Goal: Task Accomplishment & Management: Complete application form

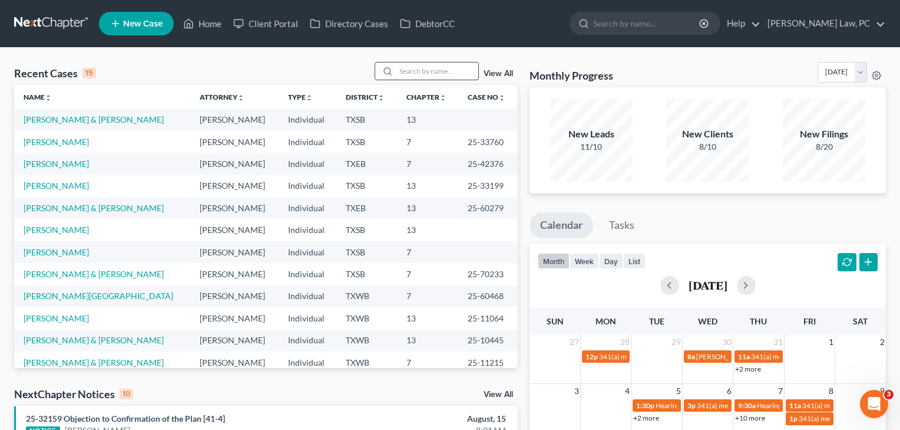
click at [406, 75] on input "search" at bounding box center [437, 70] width 82 height 17
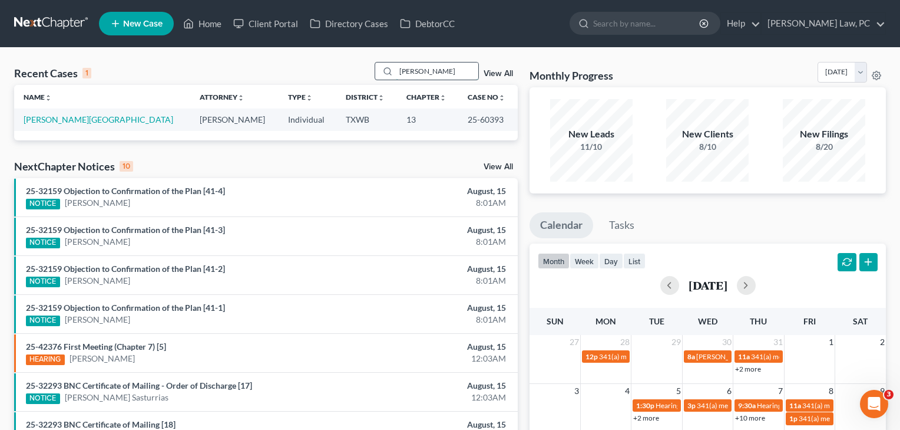
type input "[PERSON_NAME]"
drag, startPoint x: 406, startPoint y: 75, endPoint x: 65, endPoint y: 118, distance: 343.9
click at [65, 118] on link "[PERSON_NAME][GEOGRAPHIC_DATA]" at bounding box center [99, 119] width 150 height 10
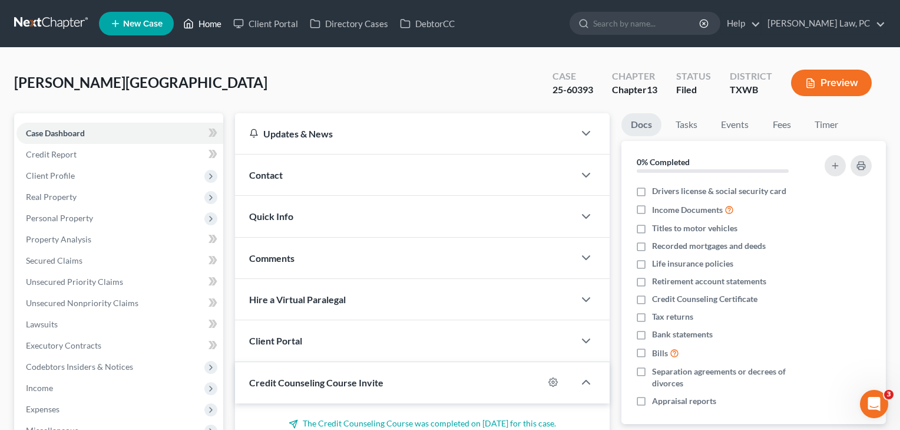
click at [214, 24] on link "Home" at bounding box center [202, 23] width 50 height 21
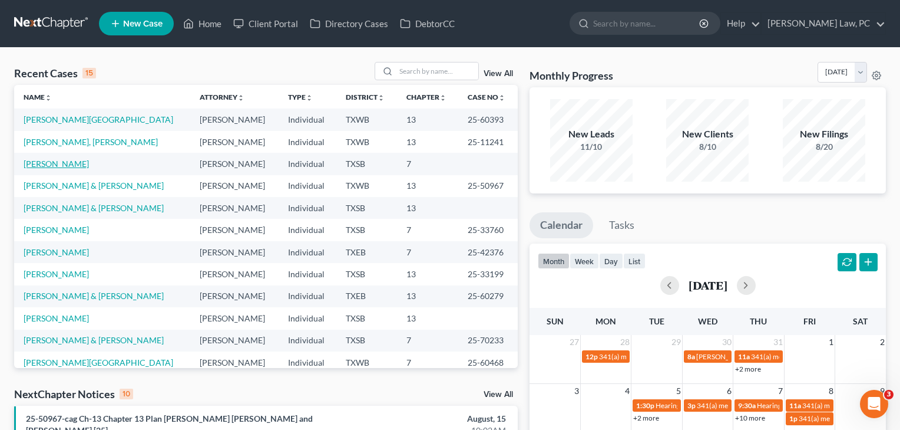
click at [55, 163] on link "[PERSON_NAME]" at bounding box center [56, 164] width 65 height 10
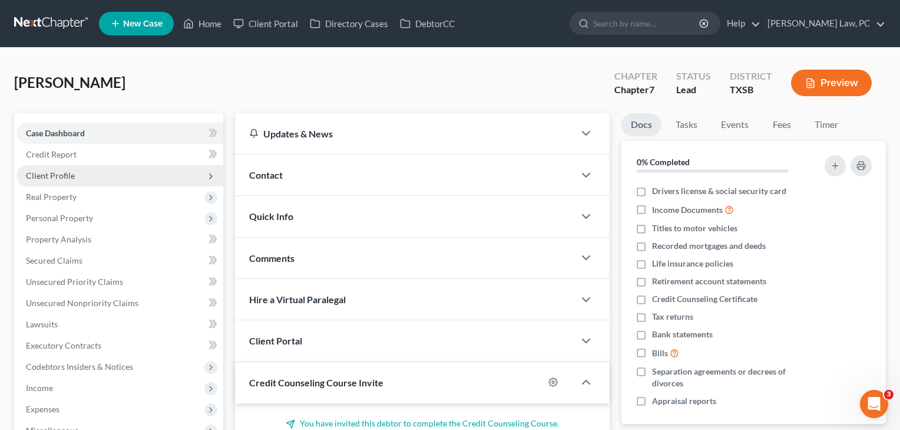
click at [55, 174] on span "Client Profile" at bounding box center [50, 175] width 49 height 10
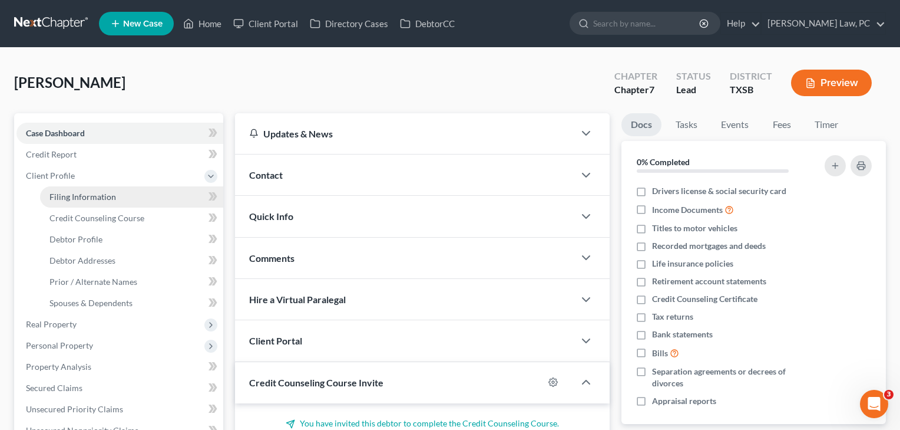
click at [61, 197] on span "Filing Information" at bounding box center [82, 197] width 67 height 10
select select "1"
select select "0"
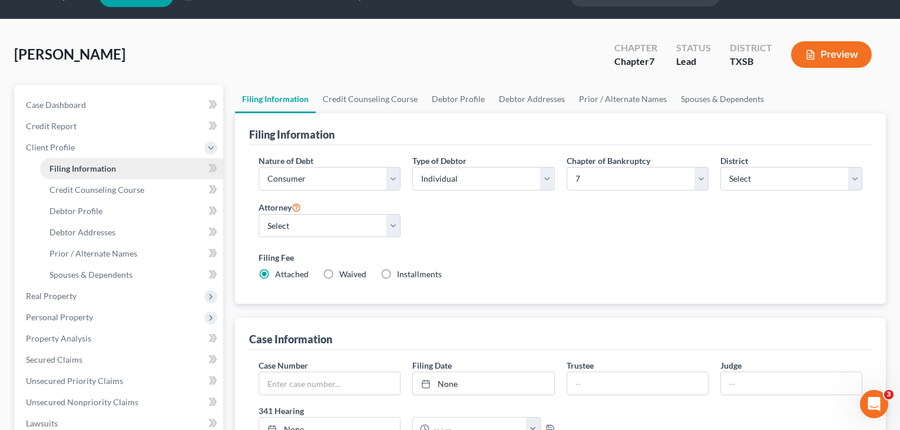
scroll to position [31, 0]
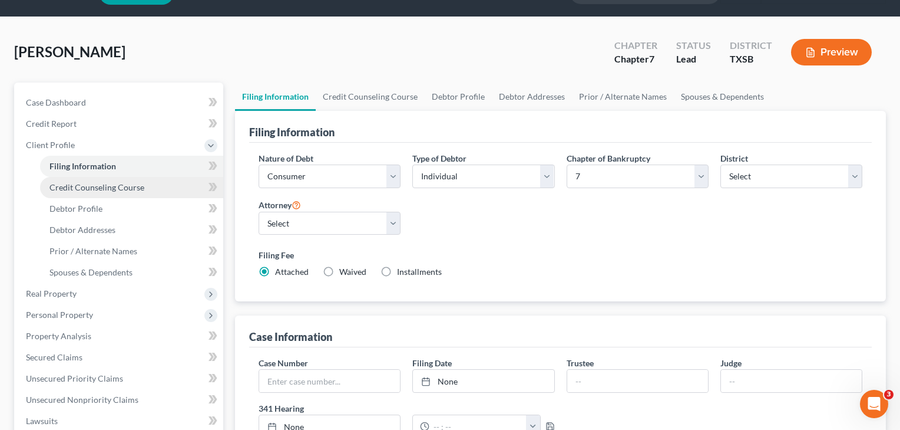
click at [61, 192] on link "Credit Counseling Course" at bounding box center [131, 187] width 183 height 21
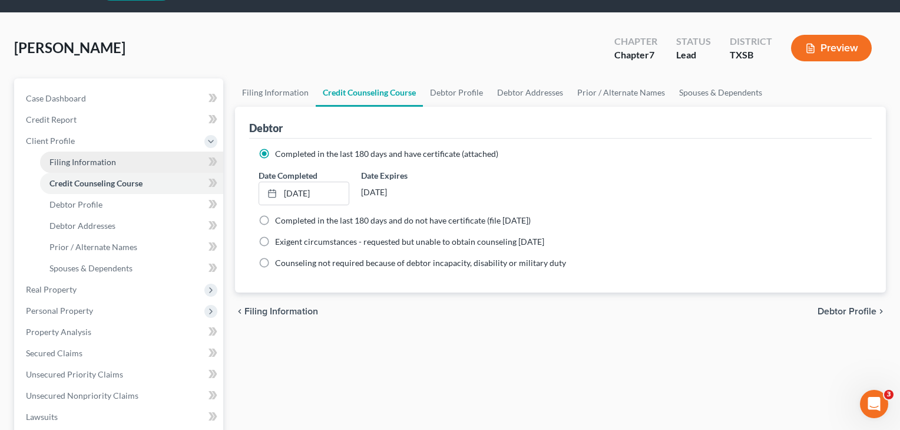
scroll to position [115, 0]
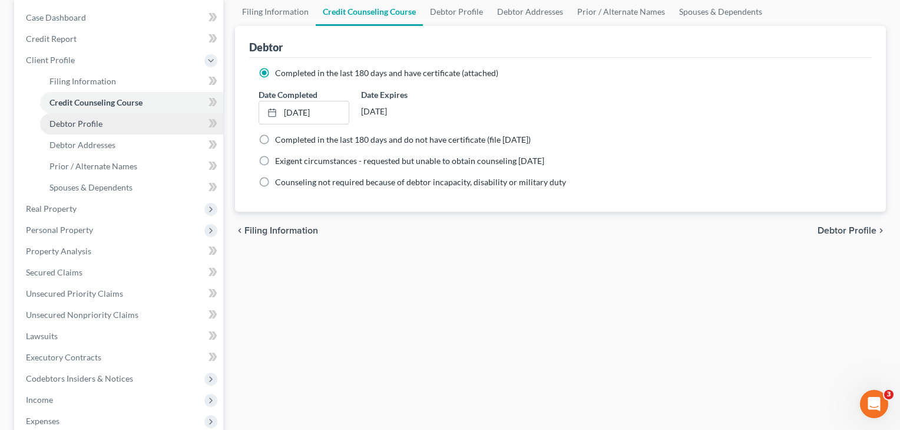
click at [105, 122] on link "Debtor Profile" at bounding box center [131, 123] width 183 height 21
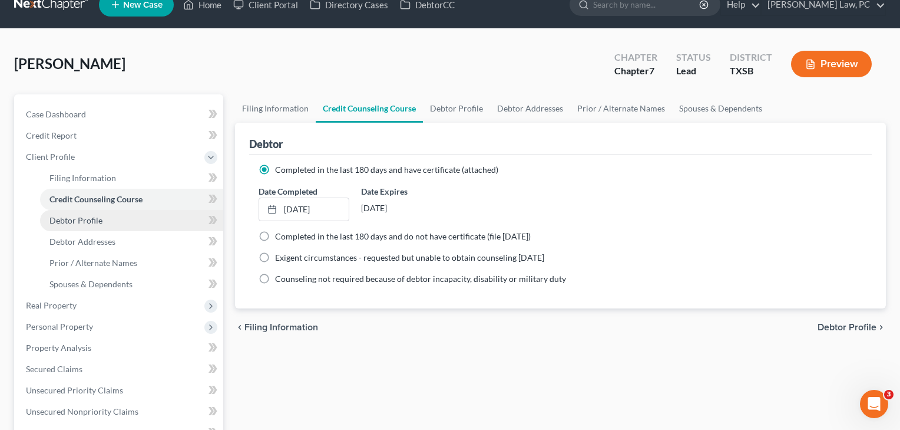
select select "0"
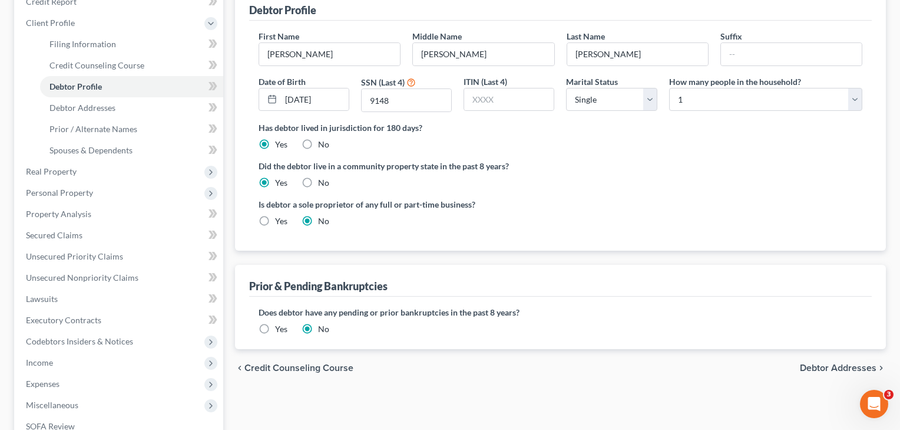
scroll to position [173, 0]
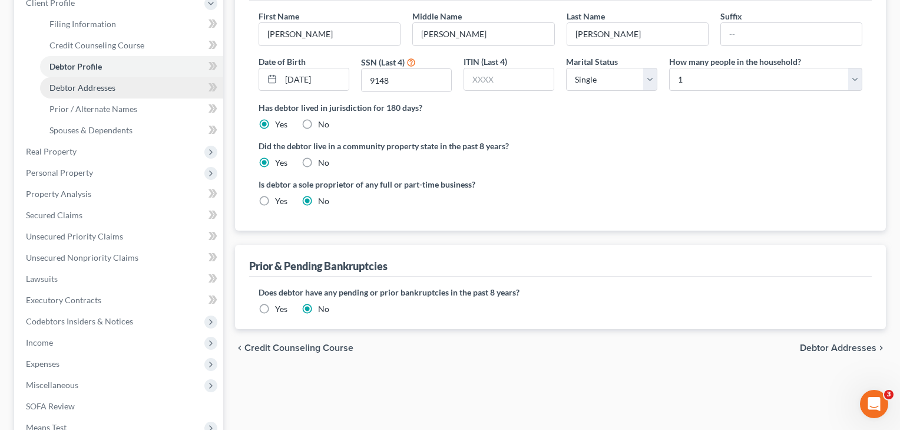
click at [98, 88] on span "Debtor Addresses" at bounding box center [82, 87] width 66 height 10
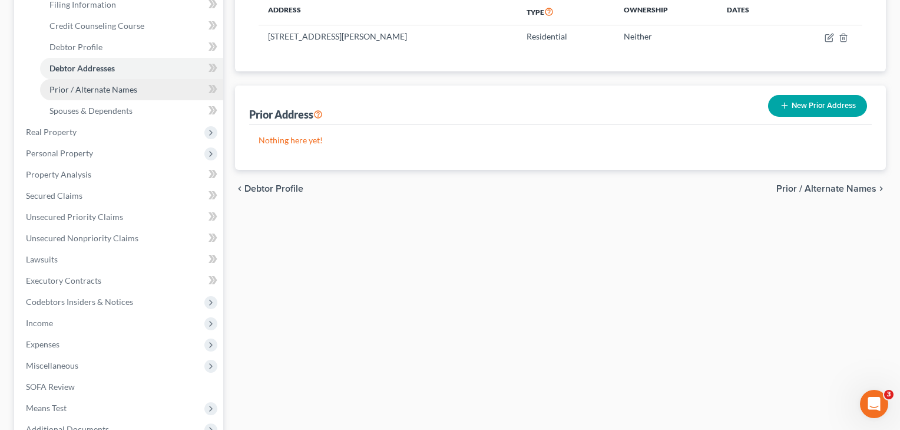
click at [87, 90] on span "Prior / Alternate Names" at bounding box center [93, 89] width 88 height 10
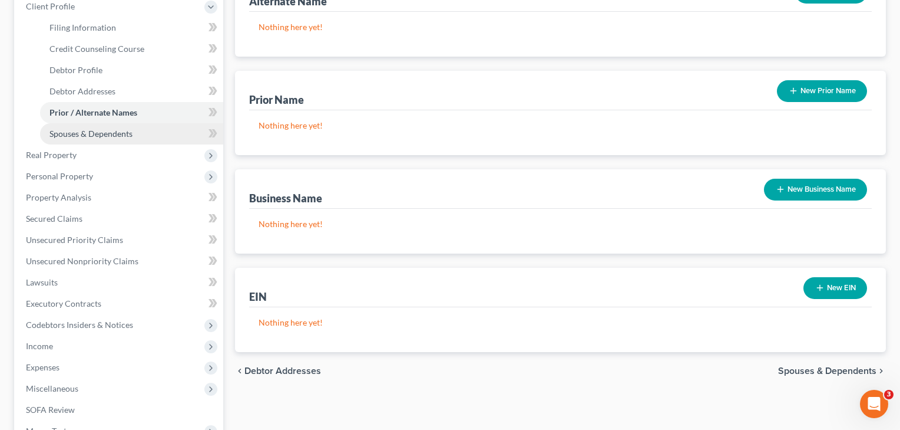
click at [84, 135] on span "Spouses & Dependents" at bounding box center [90, 133] width 83 height 10
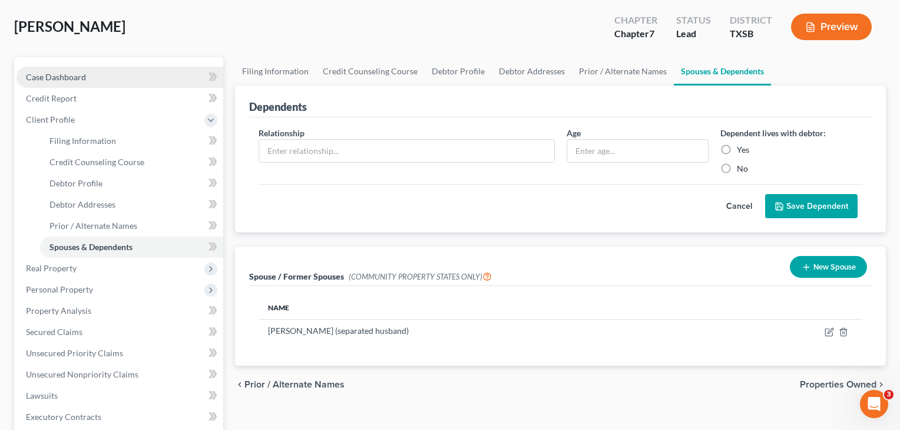
scroll to position [73, 0]
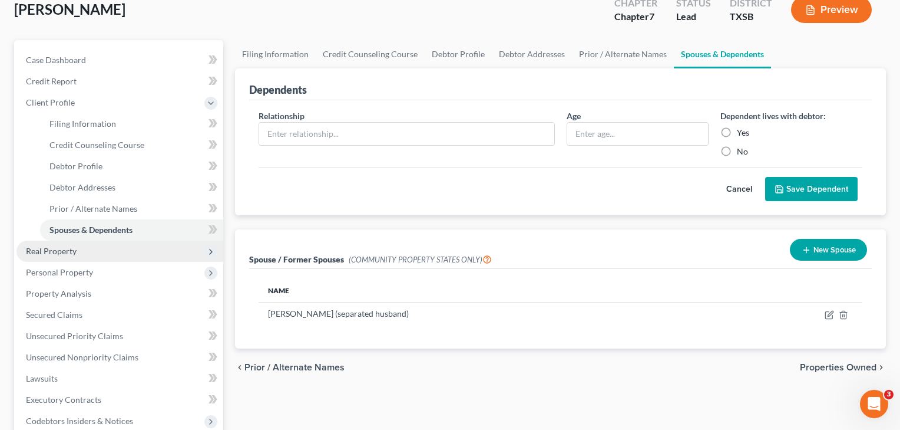
click at [52, 256] on span "Real Property" at bounding box center [119, 250] width 207 height 21
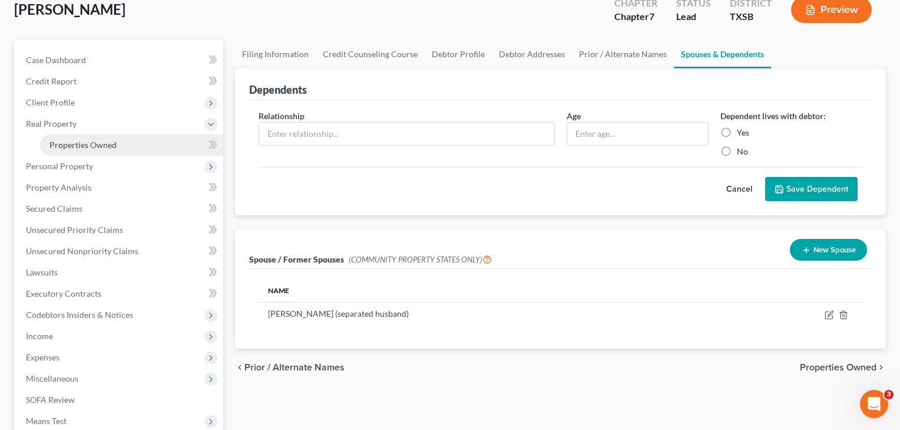
click at [98, 147] on span "Properties Owned" at bounding box center [82, 145] width 67 height 10
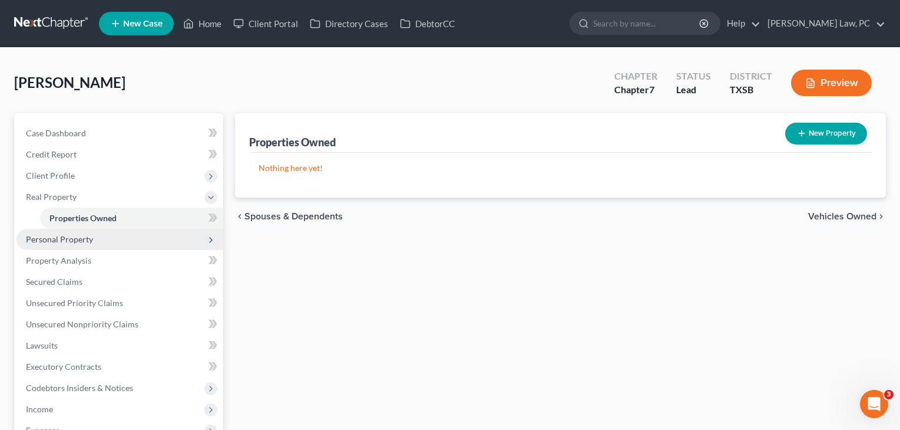
click at [72, 242] on span "Personal Property" at bounding box center [59, 239] width 67 height 10
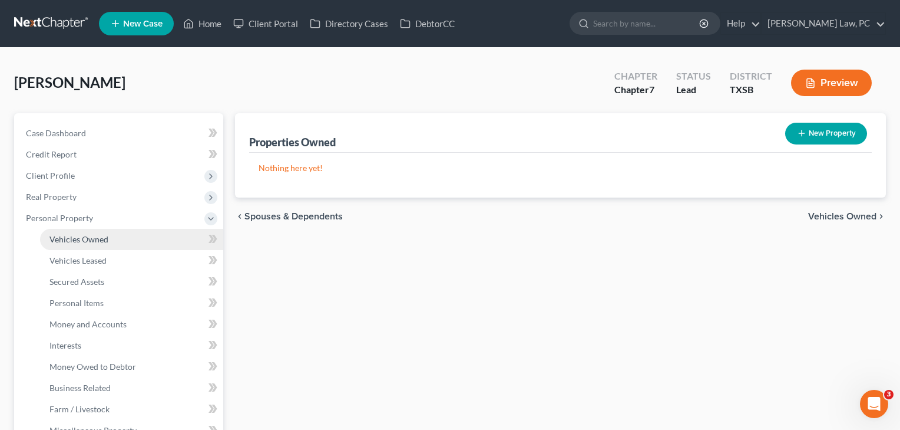
click at [72, 242] on span "Vehicles Owned" at bounding box center [78, 239] width 59 height 10
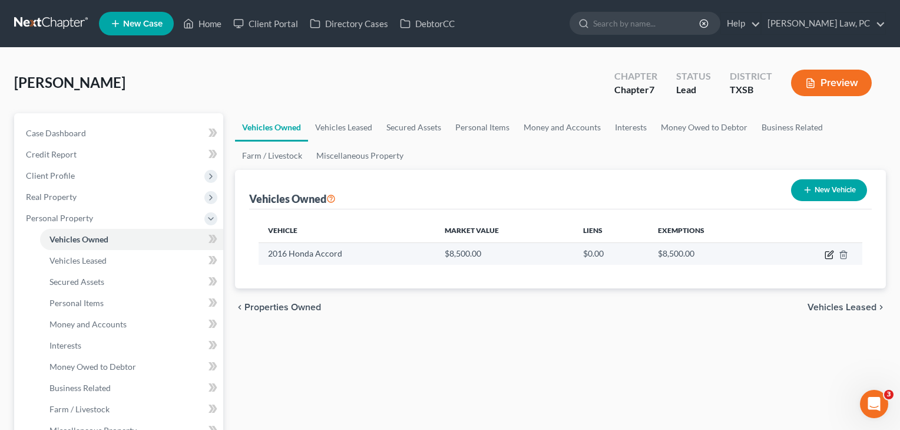
click at [834, 255] on icon "button" at bounding box center [829, 254] width 9 height 9
select select "0"
select select "10"
select select "0"
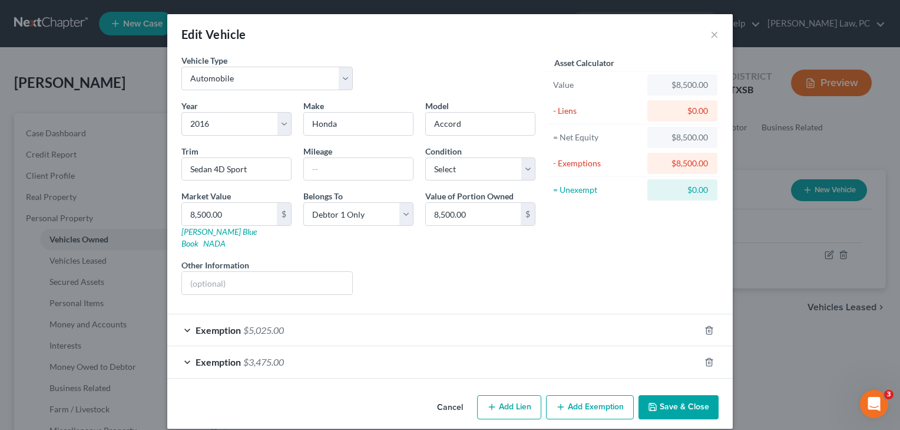
click at [456, 322] on div "Exemption $5,025.00" at bounding box center [433, 329] width 533 height 31
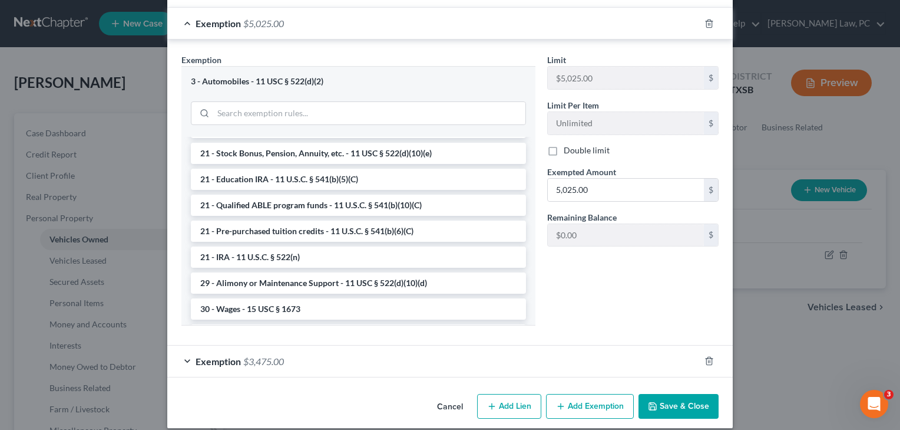
scroll to position [306, 0]
click at [693, 399] on button "Save & Close" at bounding box center [679, 406] width 80 height 25
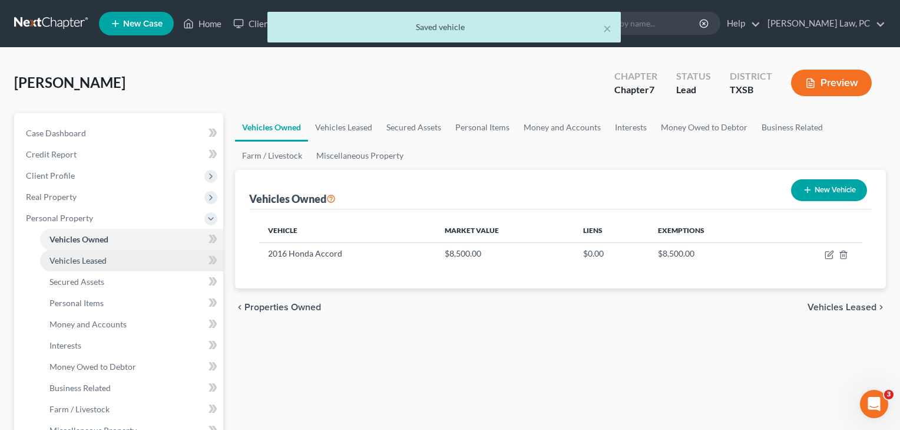
click at [94, 259] on span "Vehicles Leased" at bounding box center [77, 260] width 57 height 10
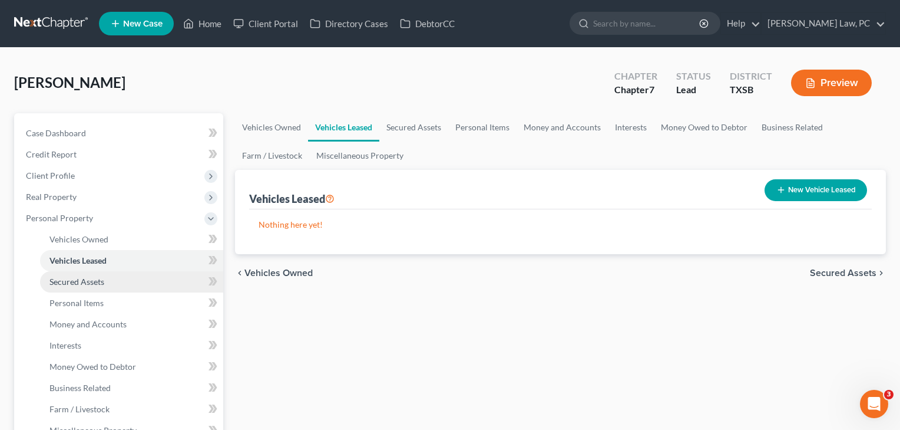
click at [94, 282] on span "Secured Assets" at bounding box center [76, 281] width 55 height 10
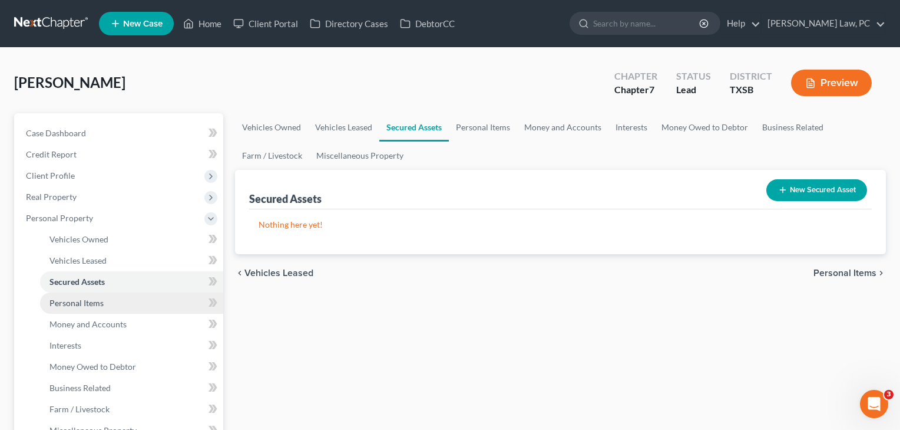
click at [94, 299] on span "Personal Items" at bounding box center [76, 303] width 54 height 10
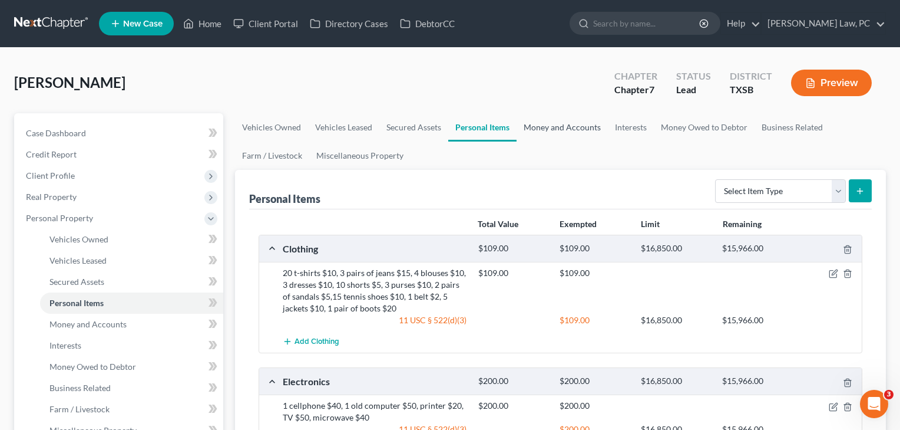
click at [559, 124] on link "Money and Accounts" at bounding box center [562, 127] width 91 height 28
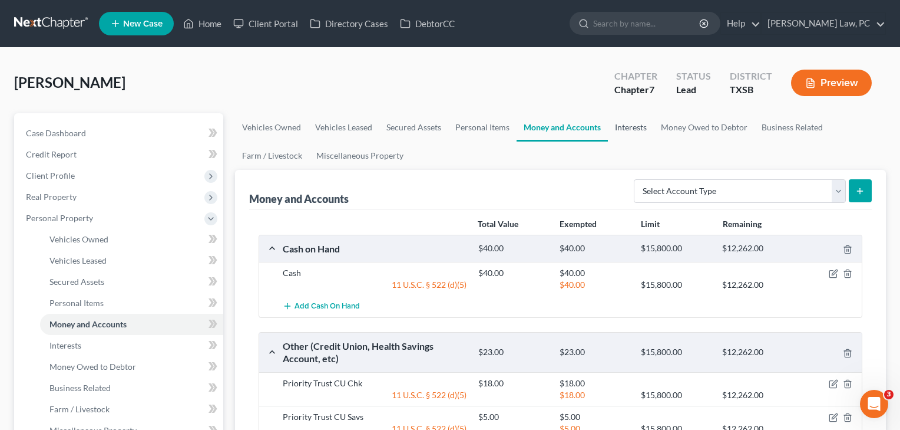
click at [628, 124] on link "Interests" at bounding box center [631, 127] width 46 height 28
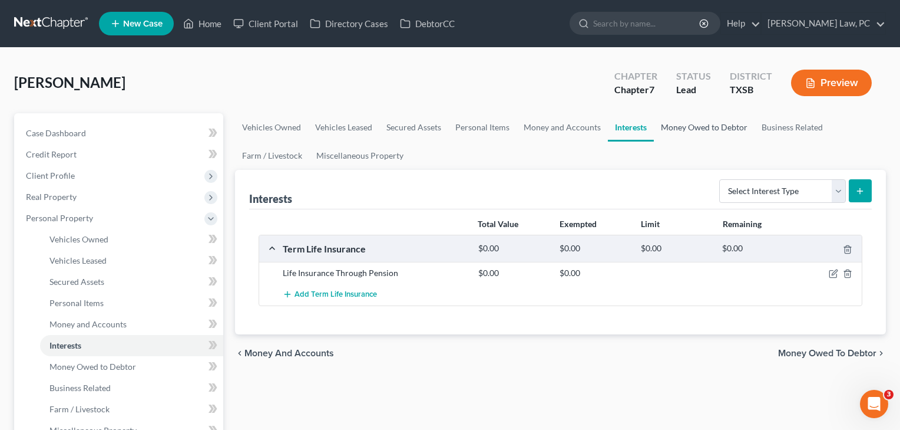
click at [688, 128] on link "Money Owed to Debtor" at bounding box center [704, 127] width 101 height 28
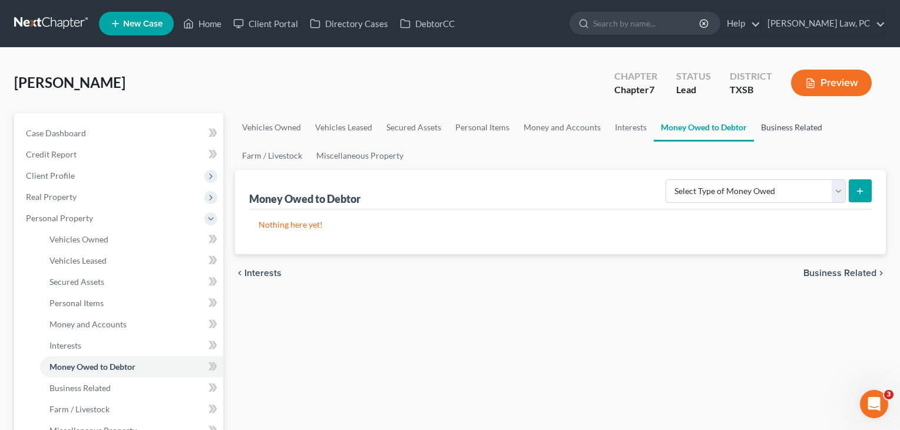
click at [794, 126] on link "Business Related" at bounding box center [791, 127] width 75 height 28
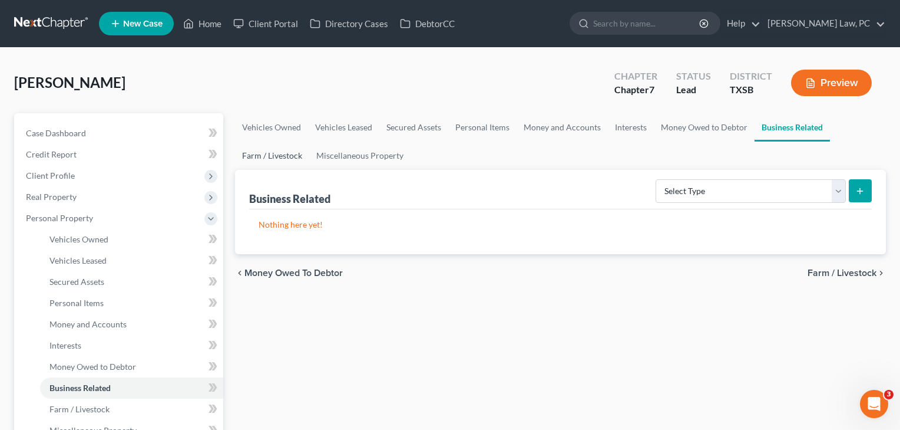
click at [286, 156] on link "Farm / Livestock" at bounding box center [272, 155] width 74 height 28
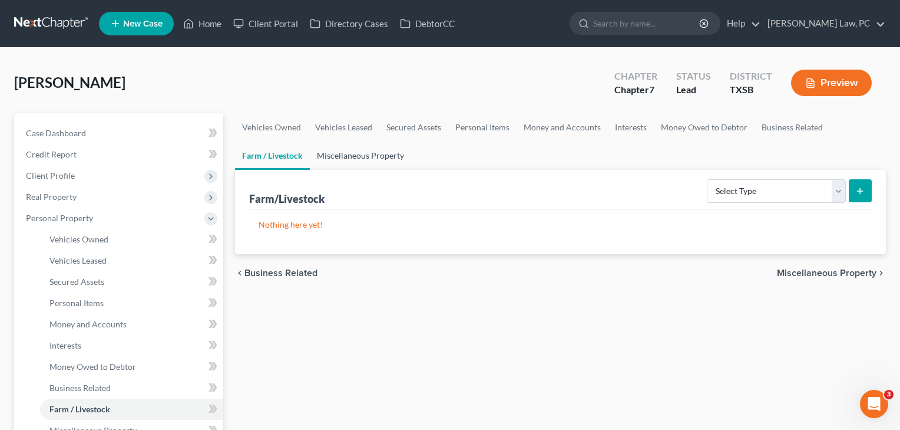
click at [368, 156] on link "Miscellaneous Property" at bounding box center [360, 155] width 101 height 28
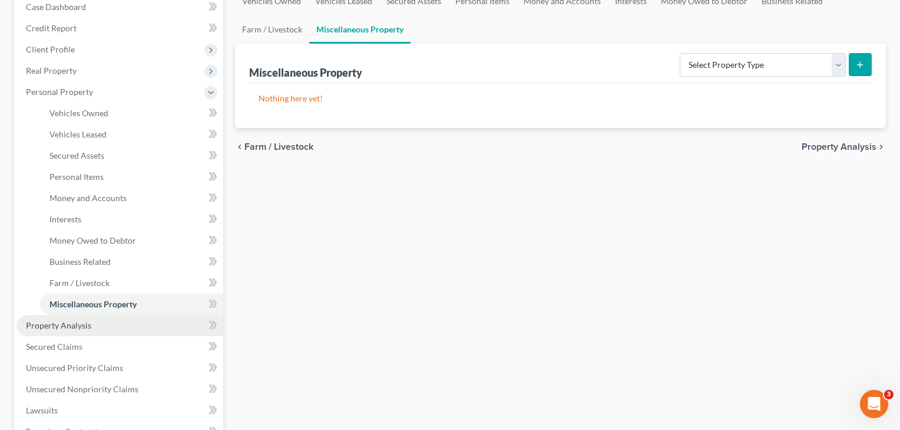
click at [72, 326] on span "Property Analysis" at bounding box center [58, 325] width 65 height 10
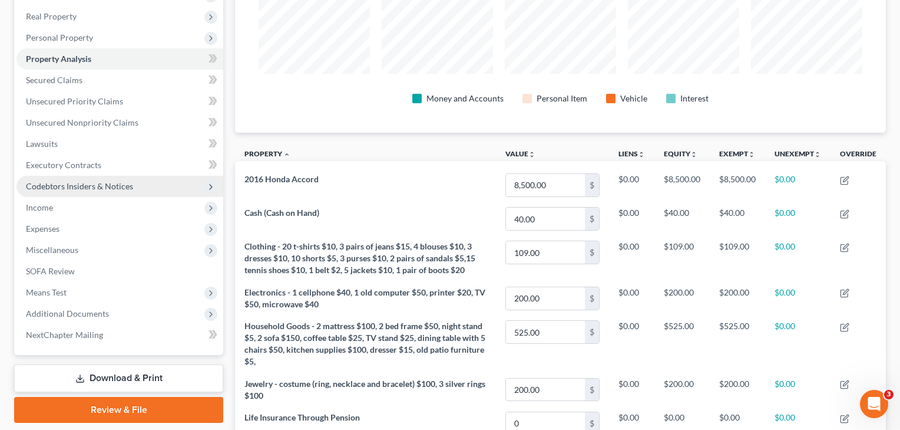
scroll to position [183, 0]
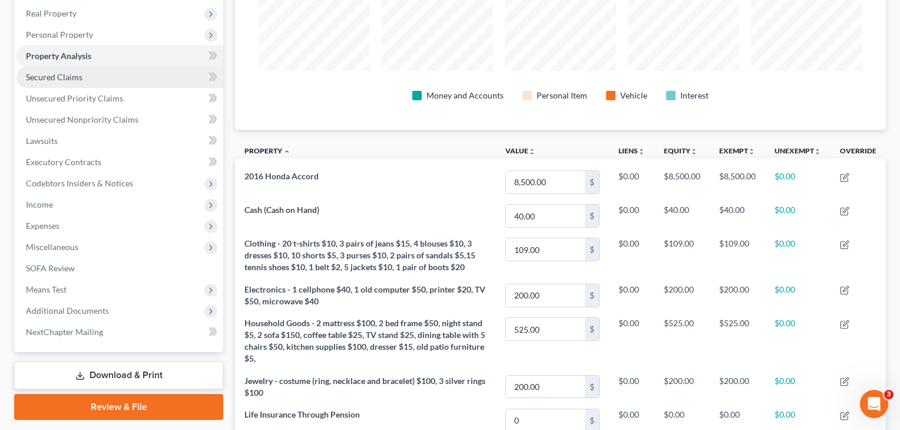
click at [58, 82] on link "Secured Claims" at bounding box center [119, 77] width 207 height 21
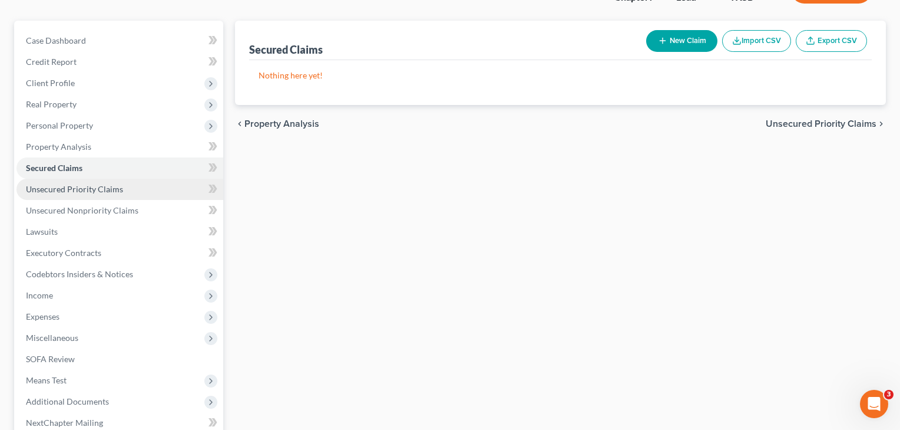
click at [84, 186] on span "Unsecured Priority Claims" at bounding box center [74, 189] width 97 height 10
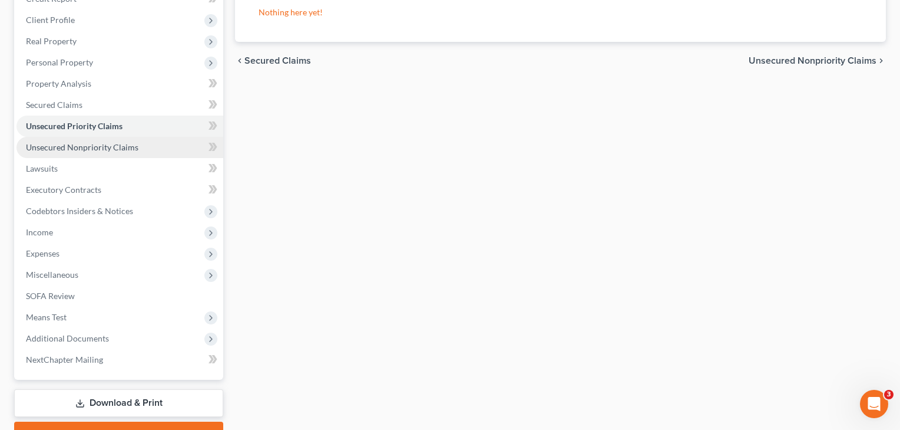
click at [80, 155] on link "Unsecured Nonpriority Claims" at bounding box center [119, 147] width 207 height 21
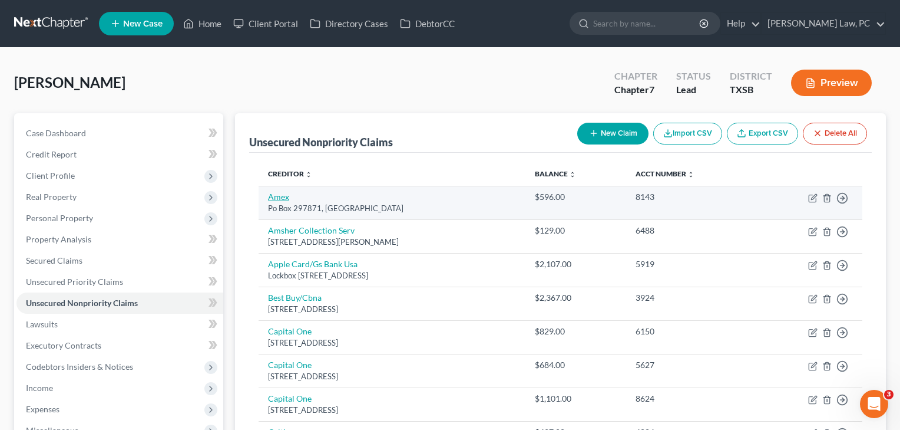
click at [277, 201] on link "Amex" at bounding box center [278, 197] width 21 height 10
select select "9"
select select "2"
select select "0"
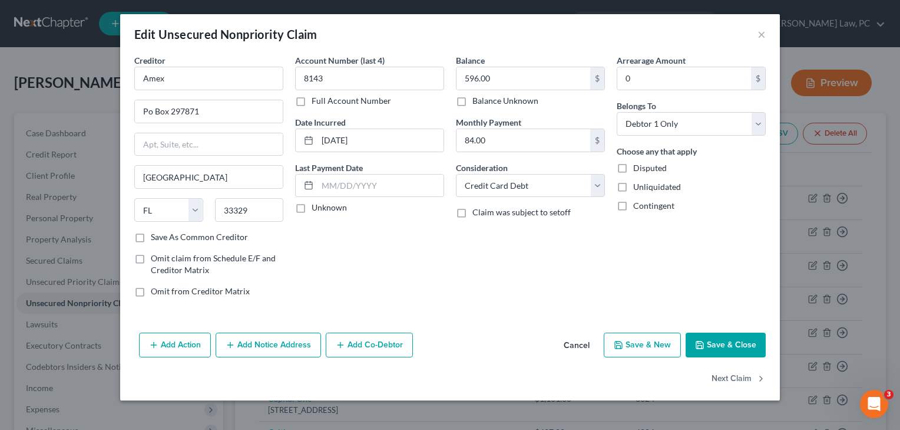
click at [717, 341] on button "Save & Close" at bounding box center [726, 344] width 80 height 25
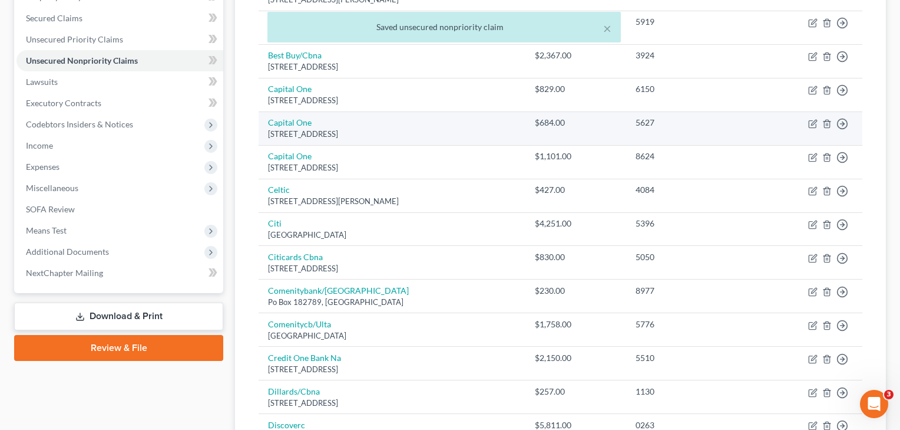
scroll to position [249, 0]
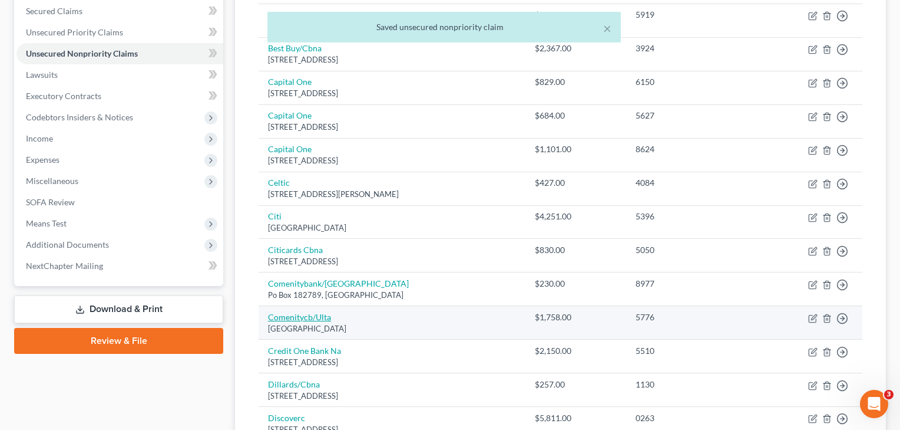
click at [293, 315] on link "Comenitycb/Ulta" at bounding box center [299, 317] width 63 height 10
select select "36"
select select "2"
select select "0"
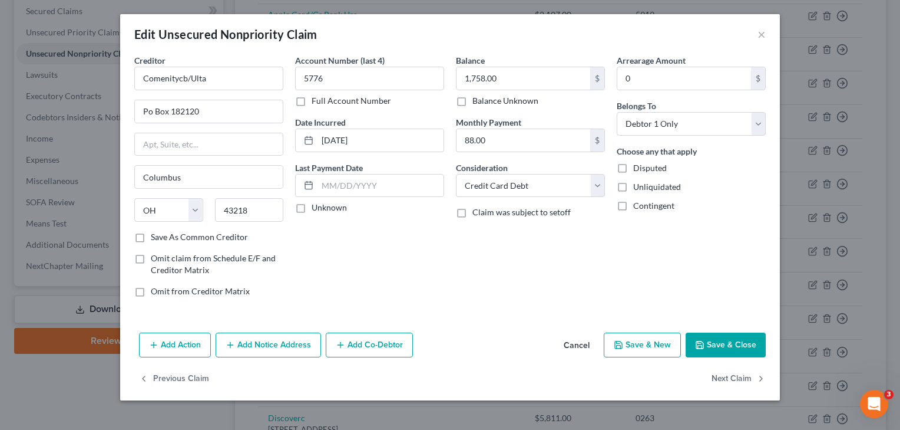
click at [724, 348] on button "Save & Close" at bounding box center [726, 344] width 80 height 25
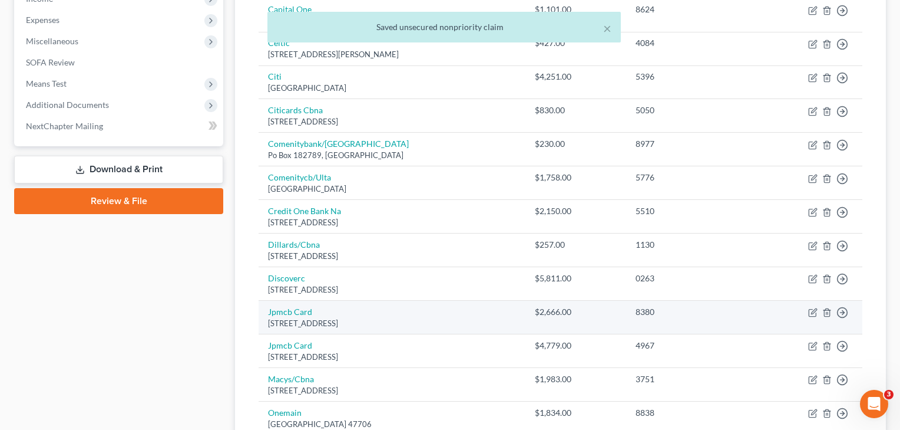
scroll to position [393, 0]
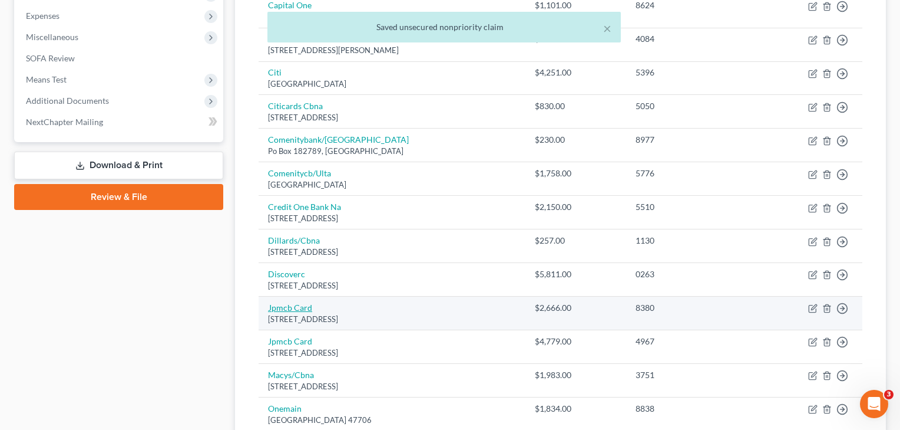
click at [303, 303] on link "Jpmcb Card" at bounding box center [290, 307] width 44 height 10
select select "7"
select select "2"
select select "0"
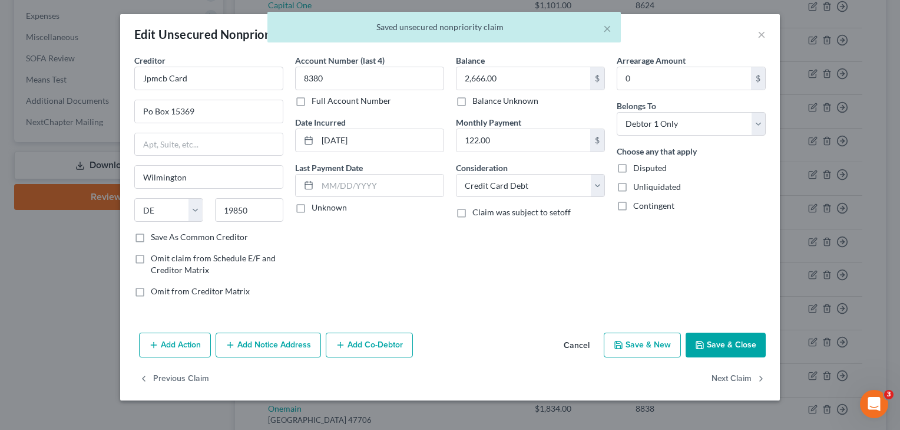
click at [736, 345] on button "Save & Close" at bounding box center [726, 344] width 80 height 25
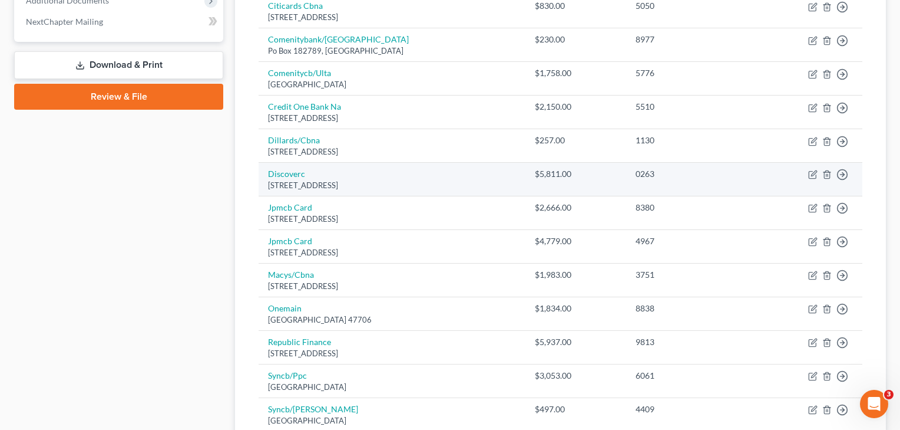
scroll to position [540, 0]
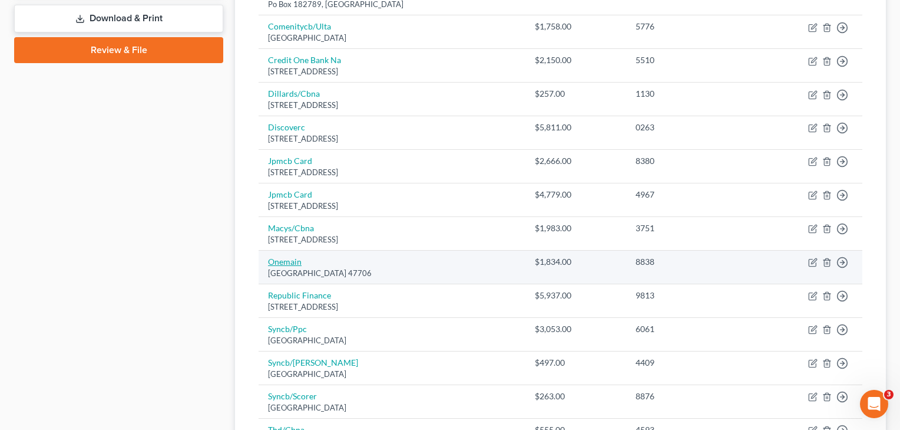
click at [286, 258] on link "Onemain" at bounding box center [285, 261] width 34 height 10
select select "15"
select select "10"
select select "0"
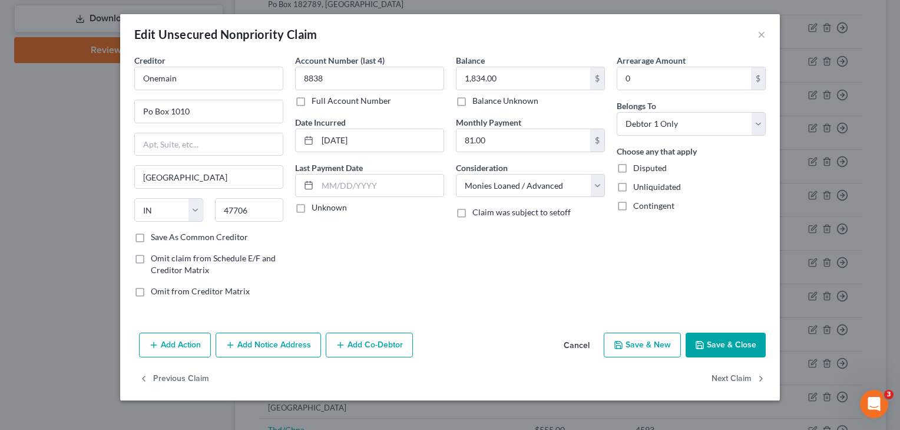
click at [739, 342] on button "Save & Close" at bounding box center [726, 344] width 80 height 25
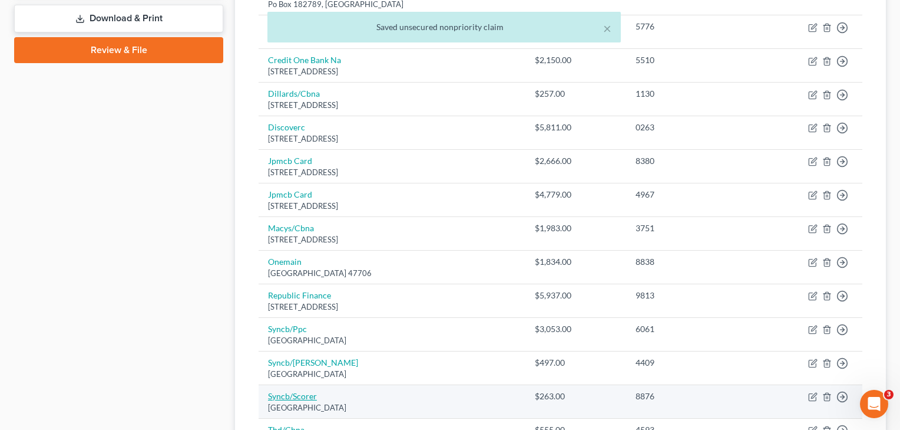
click at [296, 391] on link "Syncb/Scorer" at bounding box center [292, 396] width 49 height 10
select select "39"
select select "2"
select select "0"
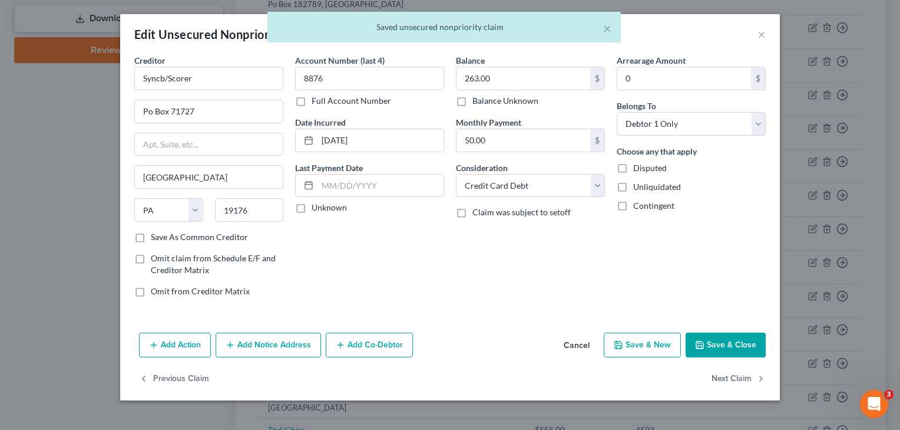
click at [715, 352] on button "Save & Close" at bounding box center [726, 344] width 80 height 25
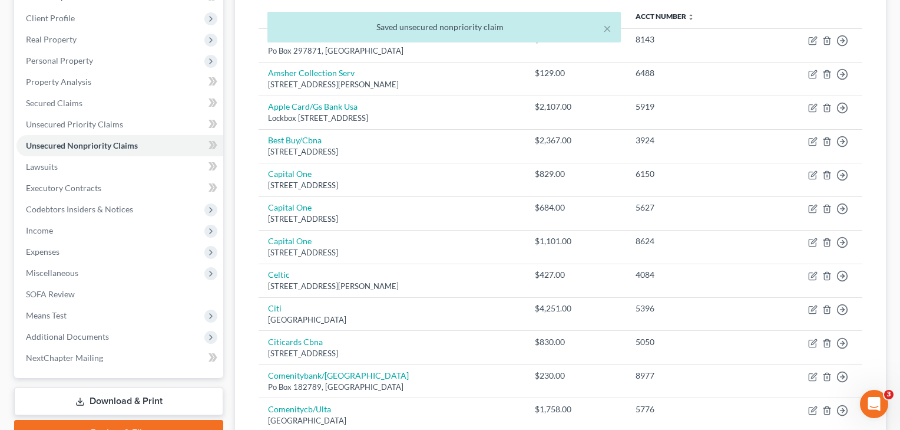
scroll to position [108, 0]
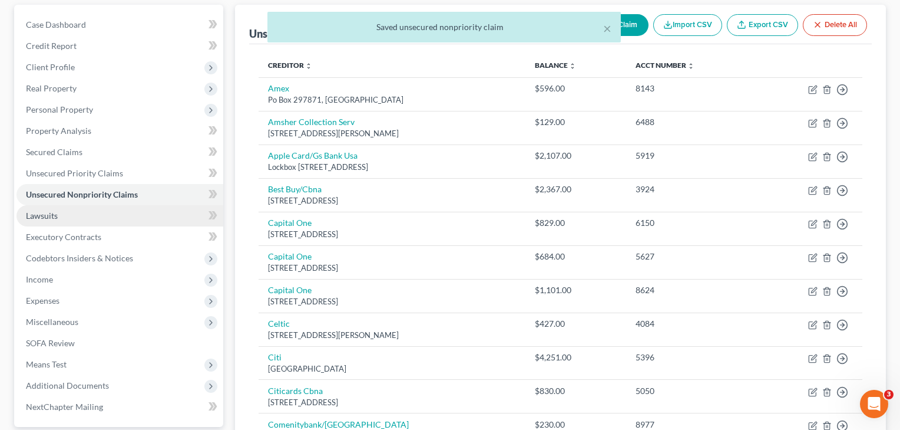
click at [57, 220] on link "Lawsuits" at bounding box center [119, 215] width 207 height 21
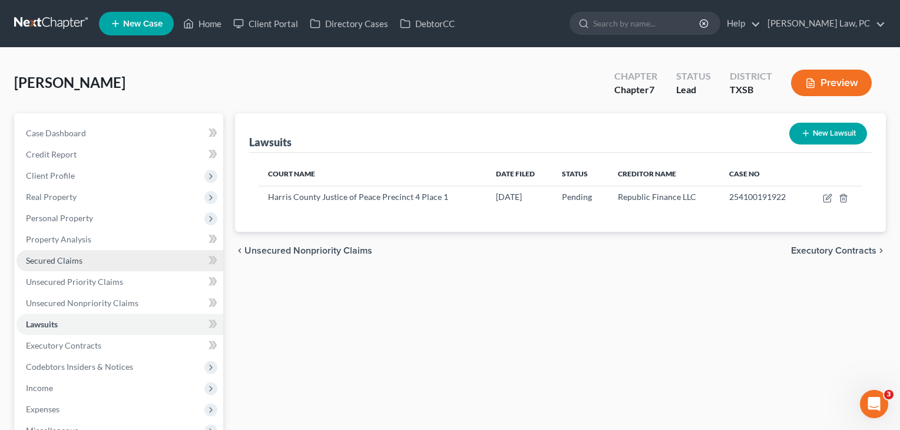
click at [60, 258] on span "Secured Claims" at bounding box center [54, 260] width 57 height 10
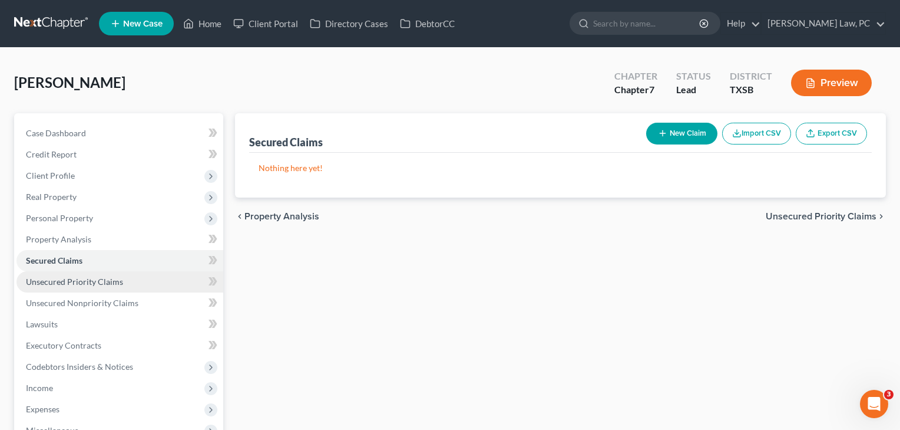
click at [64, 278] on span "Unsecured Priority Claims" at bounding box center [74, 281] width 97 height 10
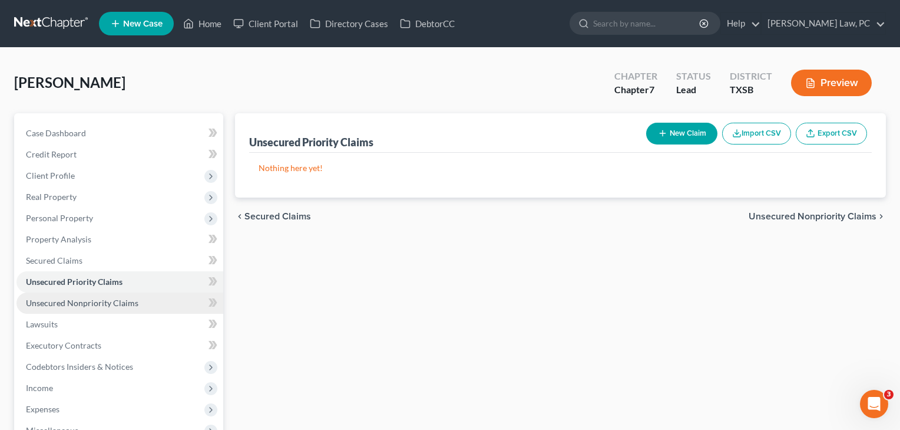
click at [71, 302] on span "Unsecured Nonpriority Claims" at bounding box center [82, 303] width 113 height 10
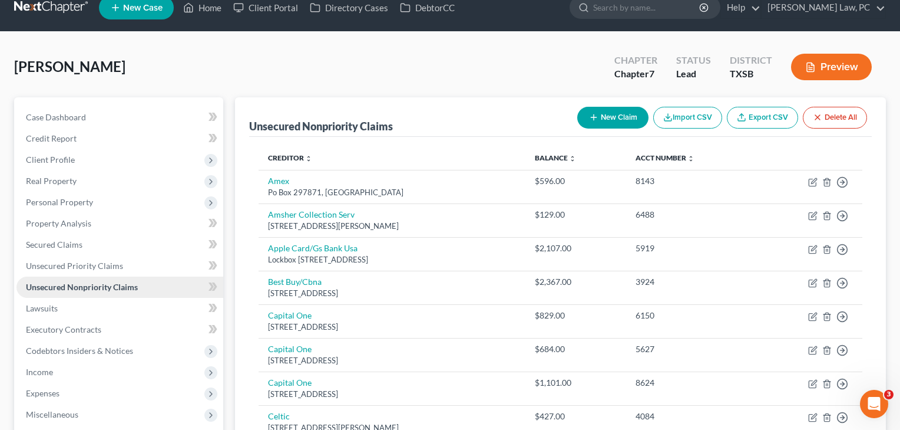
scroll to position [27, 0]
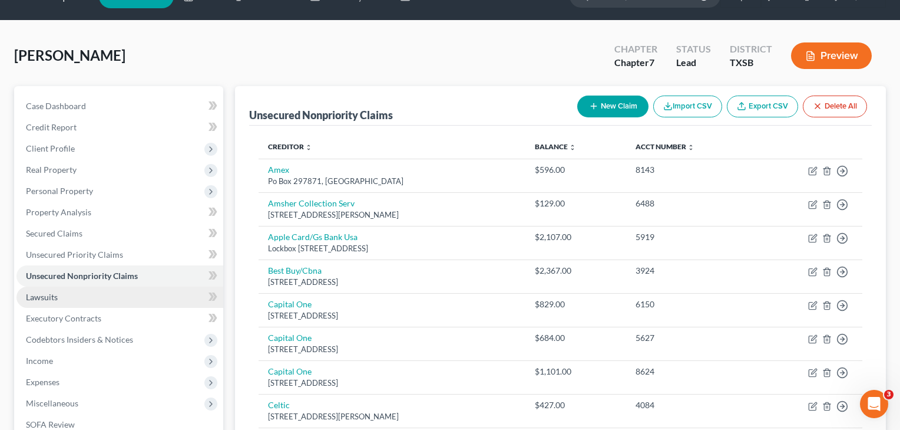
click at [45, 300] on span "Lawsuits" at bounding box center [42, 297] width 32 height 10
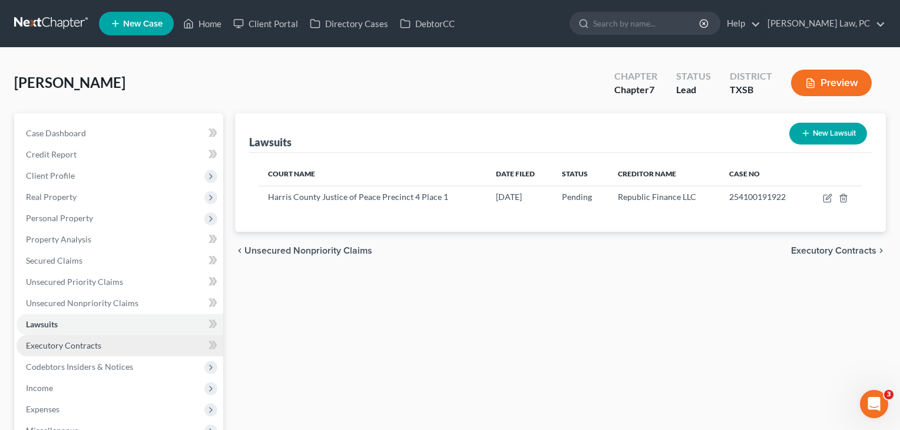
click at [47, 344] on span "Executory Contracts" at bounding box center [63, 345] width 75 height 10
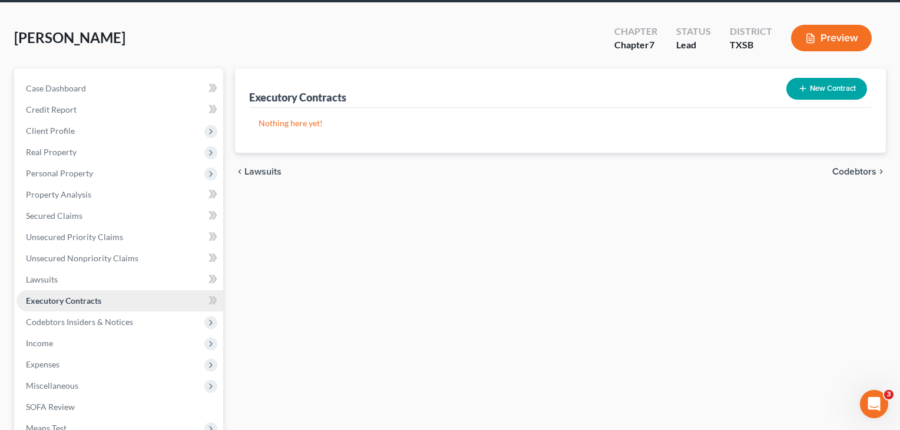
scroll to position [52, 0]
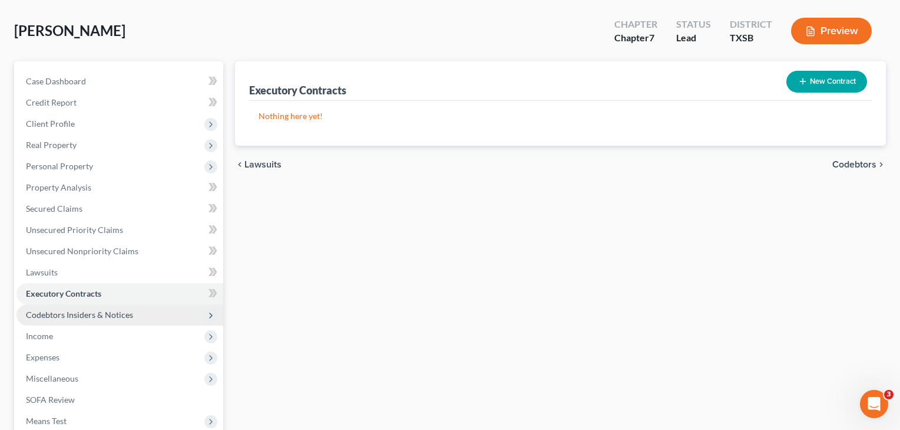
click at [44, 325] on span "Codebtors Insiders & Notices" at bounding box center [119, 314] width 207 height 21
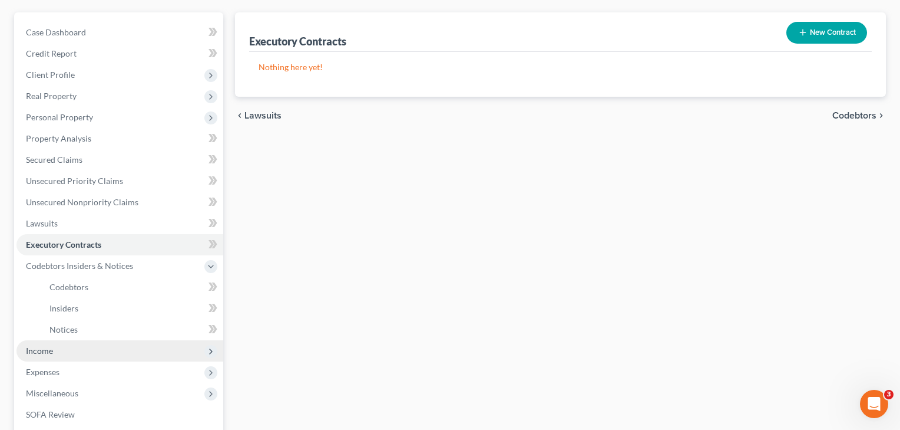
scroll to position [104, 0]
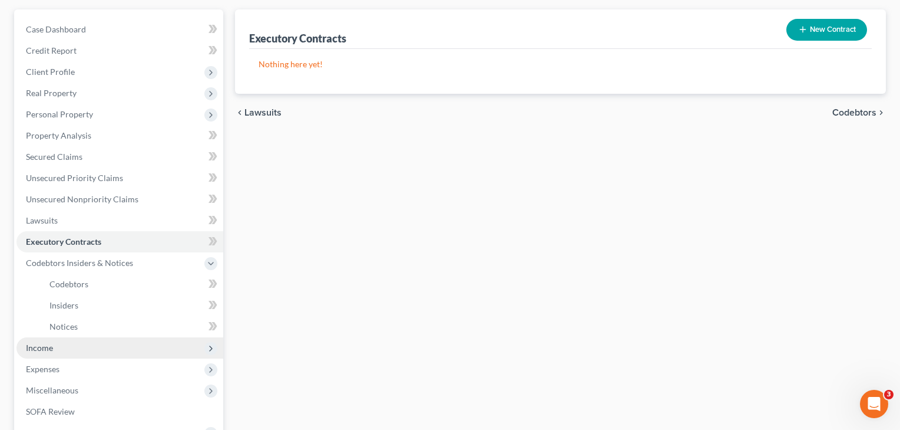
click at [48, 348] on span "Income" at bounding box center [39, 347] width 27 height 10
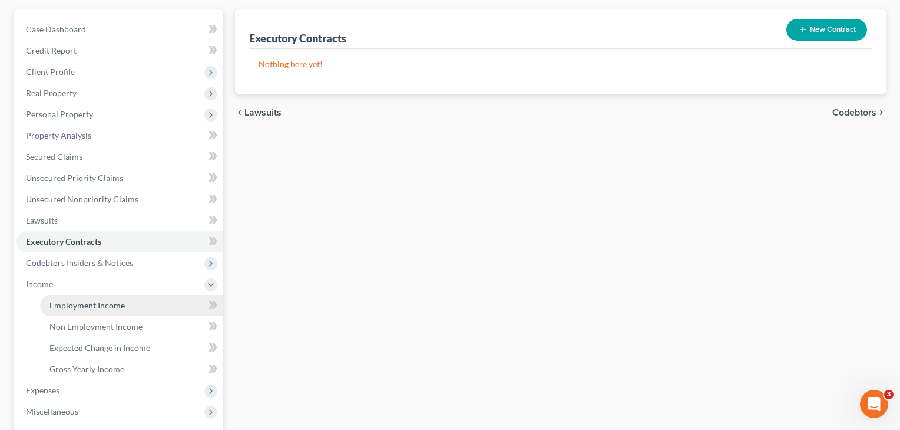
click at [57, 311] on link "Employment Income" at bounding box center [131, 305] width 183 height 21
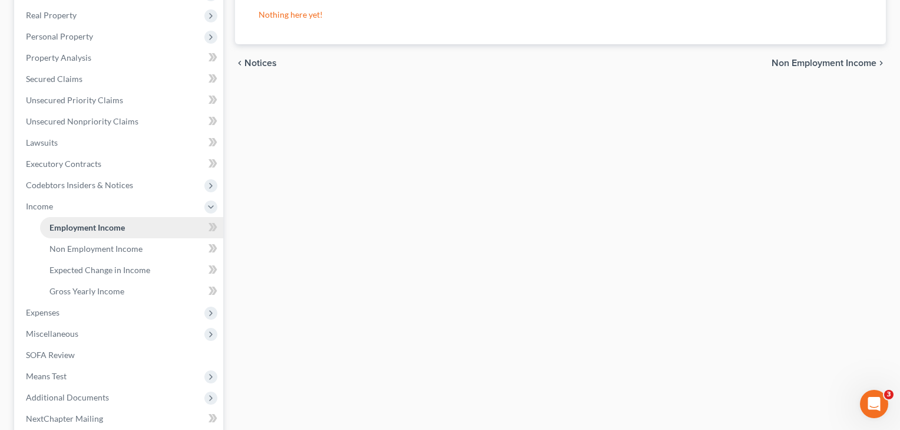
scroll to position [212, 0]
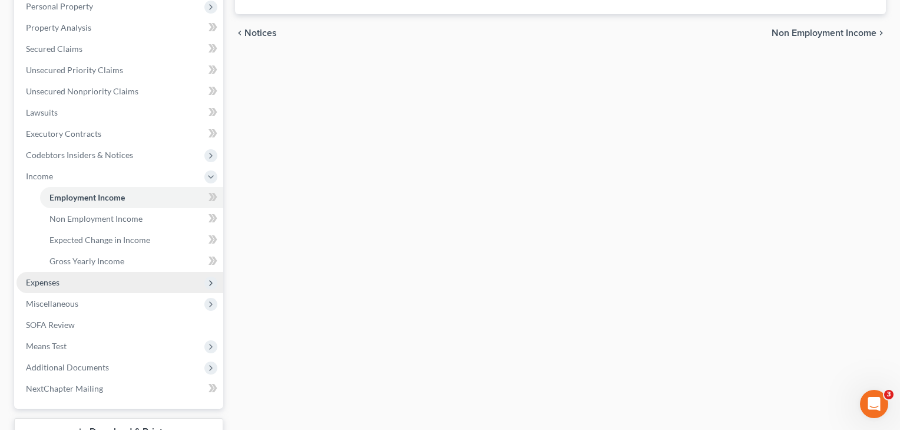
click at [39, 286] on span "Expenses" at bounding box center [43, 282] width 34 height 10
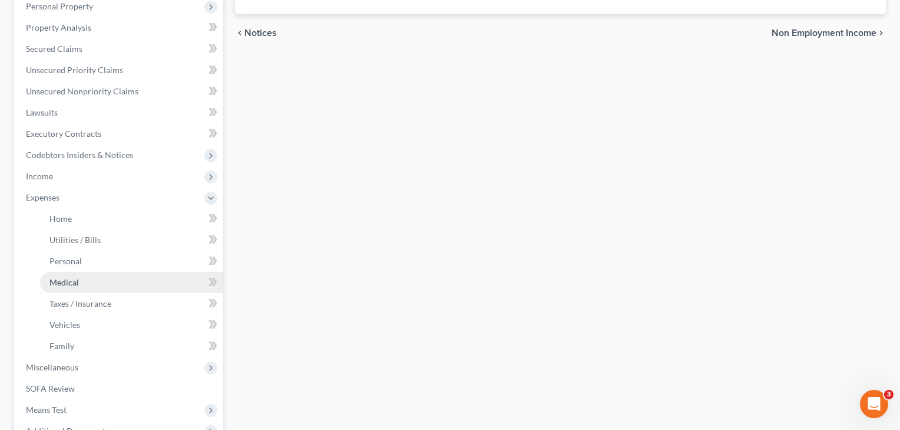
click at [57, 281] on span "Medical" at bounding box center [63, 282] width 29 height 10
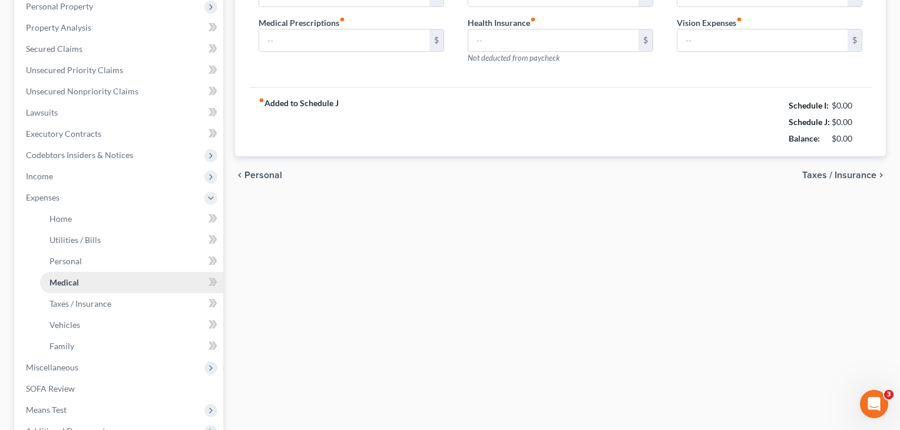
scroll to position [51, 0]
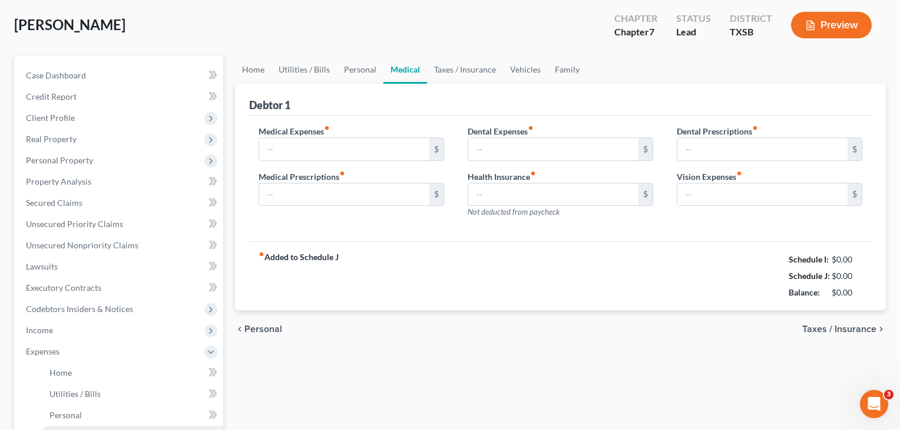
type input "250.00"
type input "0.00"
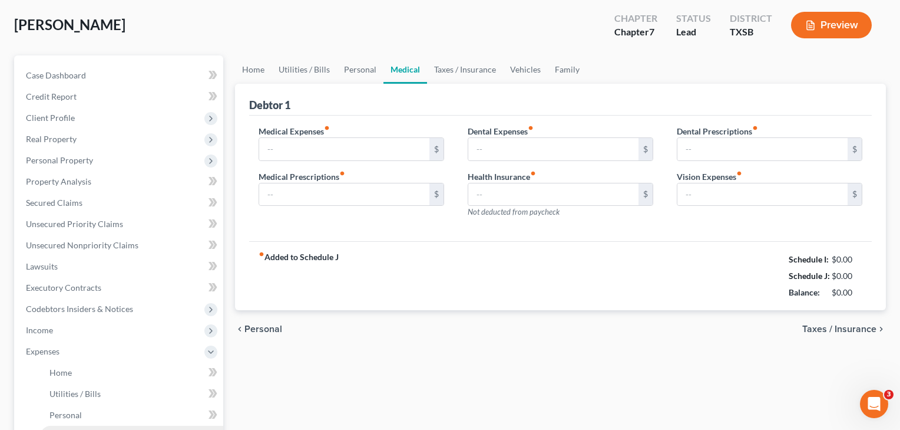
type input "0.00"
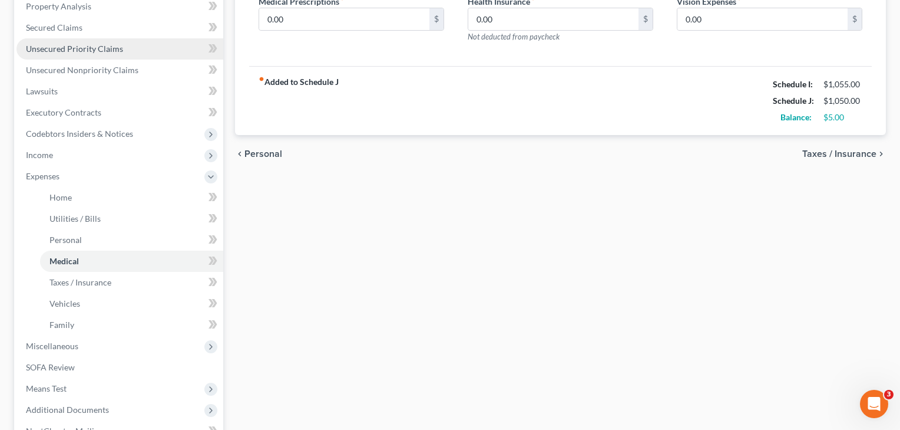
scroll to position [238, 0]
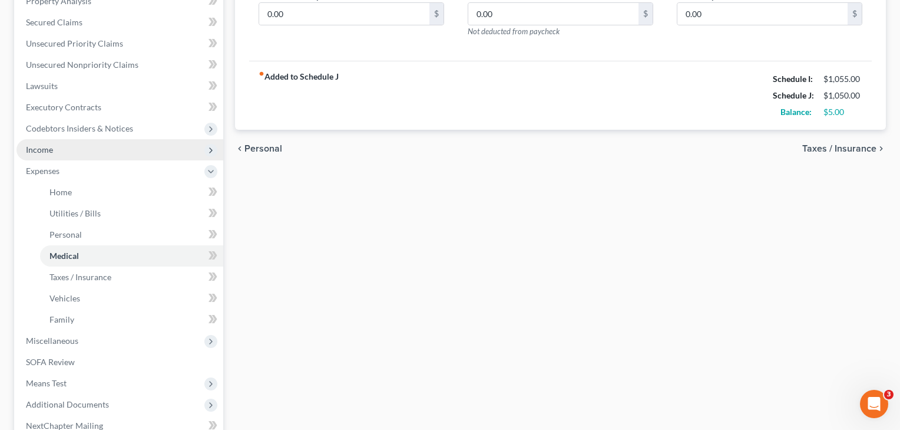
click at [46, 156] on span "Income" at bounding box center [119, 149] width 207 height 21
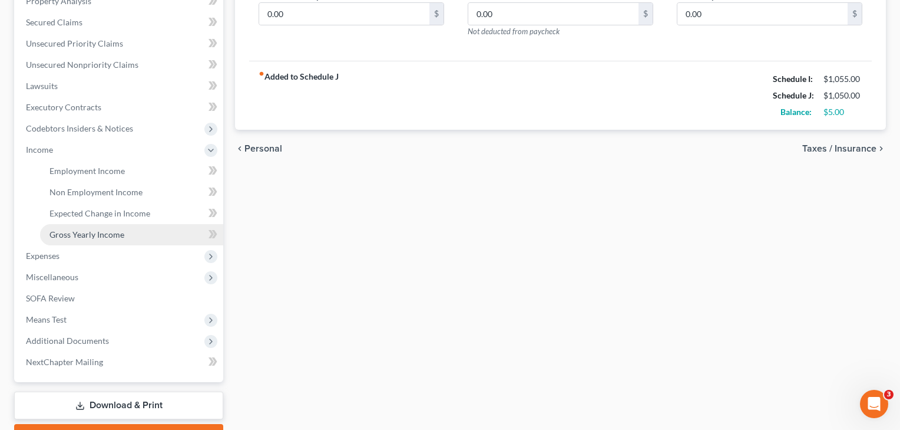
click at [74, 236] on span "Gross Yearly Income" at bounding box center [86, 234] width 75 height 10
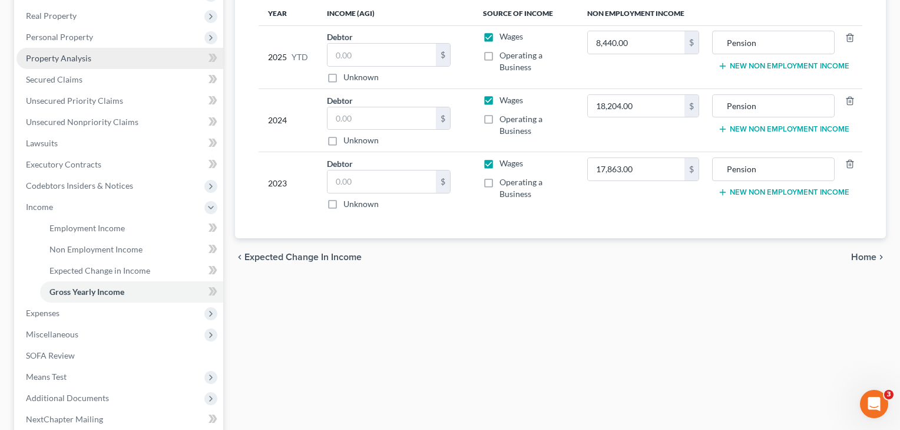
scroll to position [190, 0]
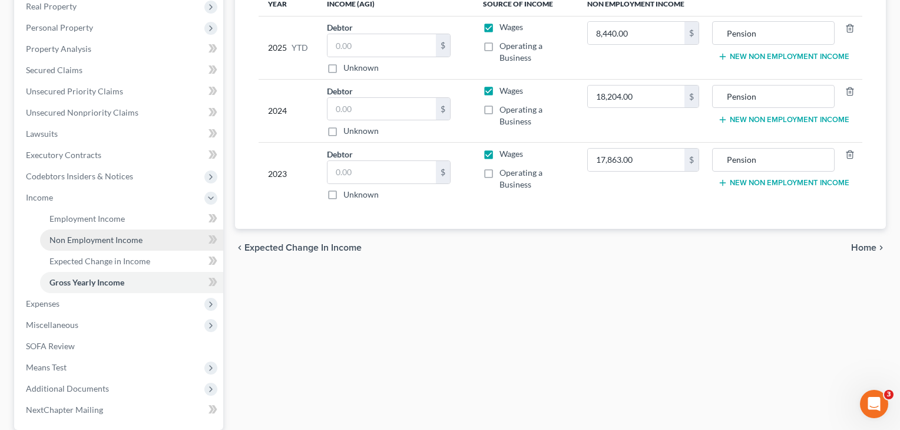
click at [77, 241] on span "Non Employment Income" at bounding box center [95, 240] width 93 height 10
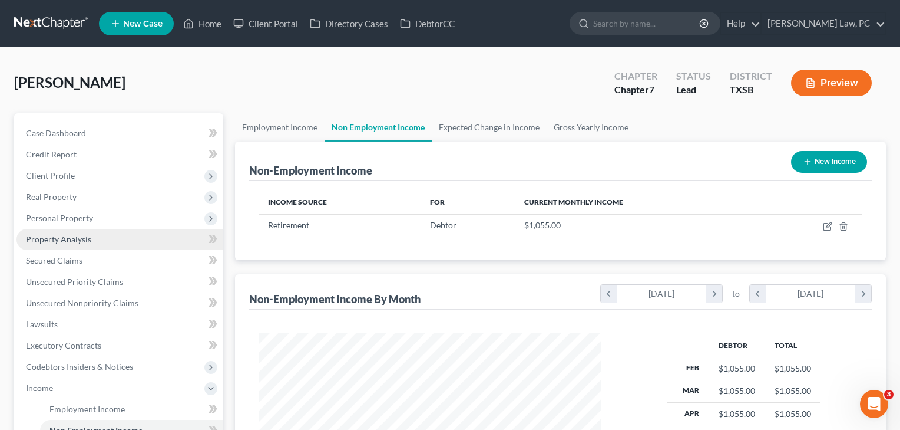
scroll to position [211, 367]
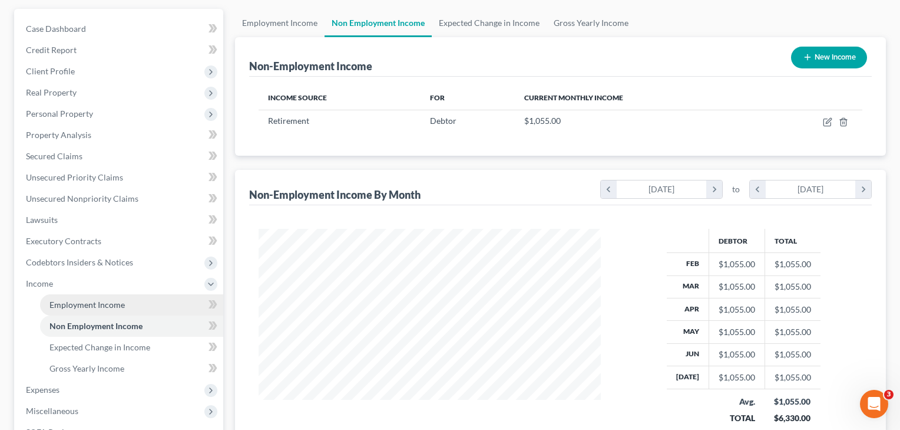
click at [90, 305] on span "Employment Income" at bounding box center [86, 304] width 75 height 10
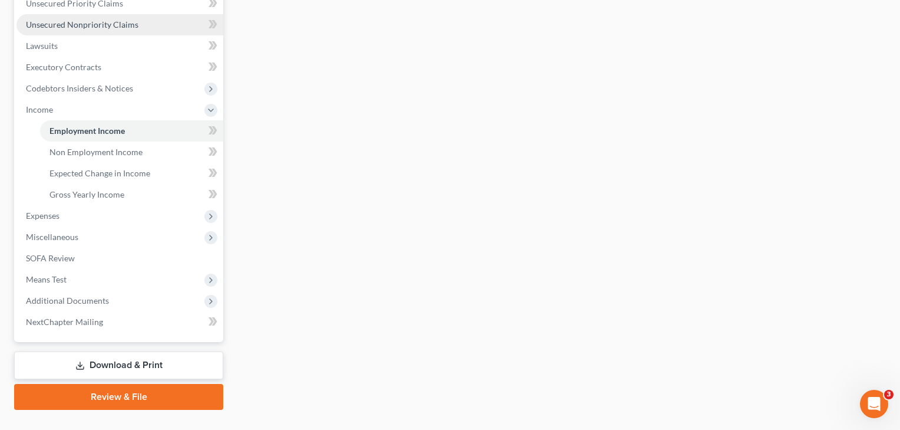
scroll to position [289, 0]
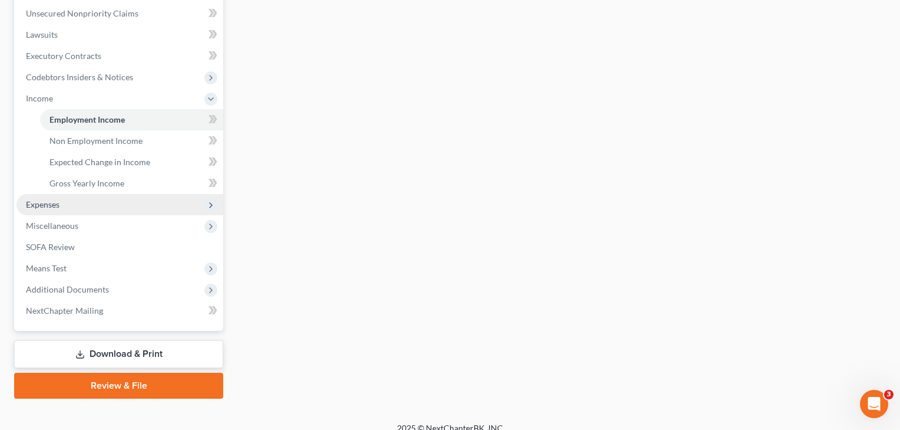
click at [44, 206] on span "Expenses" at bounding box center [43, 204] width 34 height 10
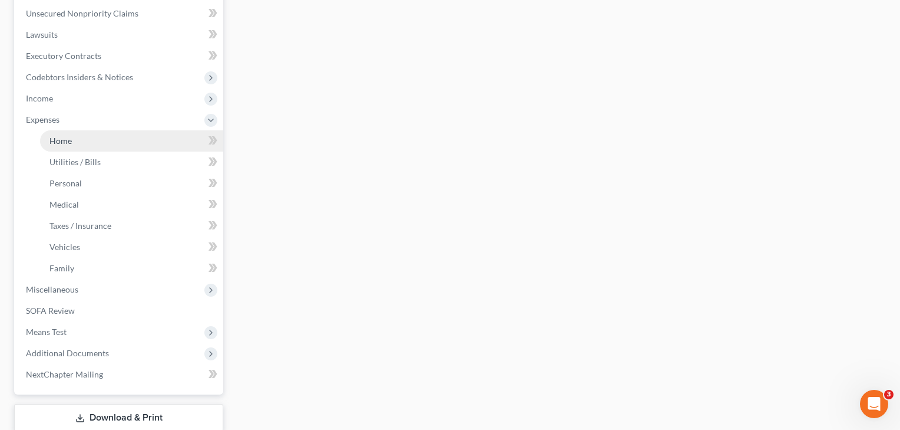
click at [68, 140] on span "Home" at bounding box center [60, 141] width 22 height 10
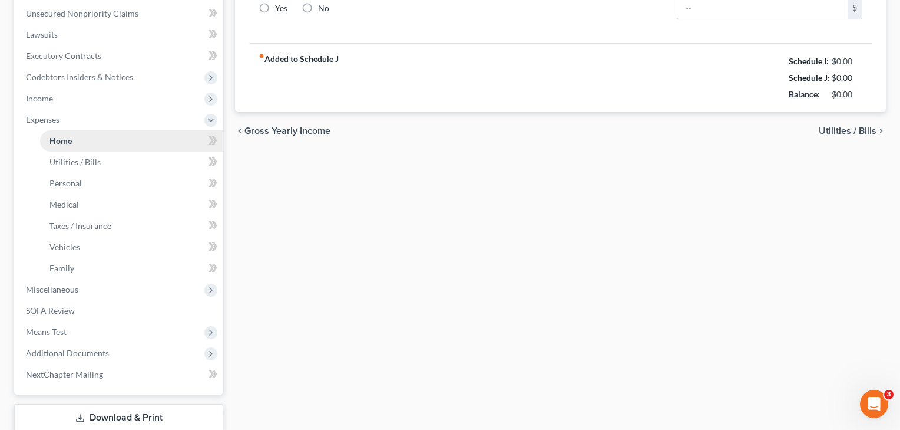
scroll to position [73, 0]
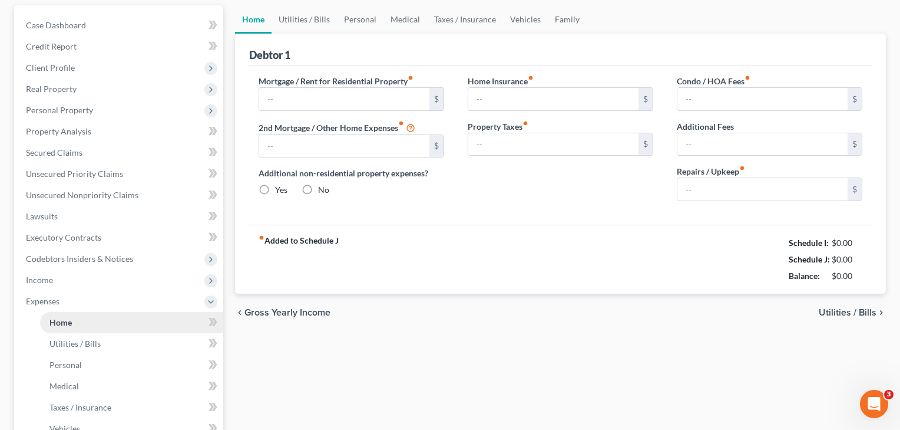
type input "0.00"
radio input "true"
type input "0.00"
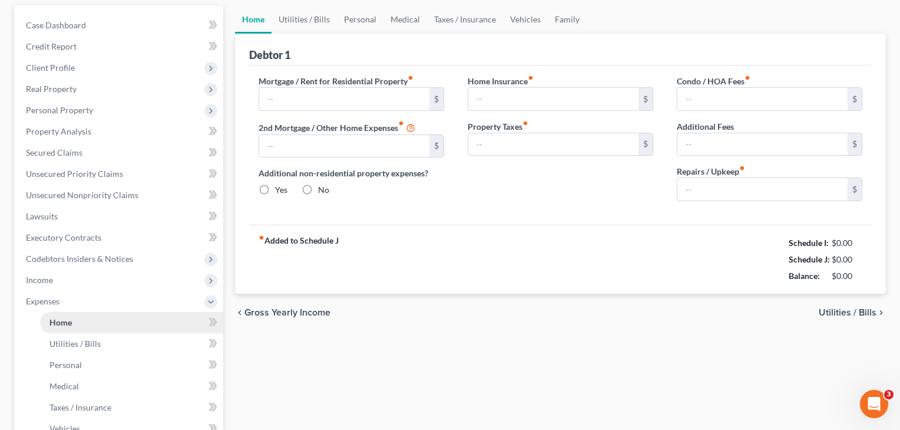
type input "0.00"
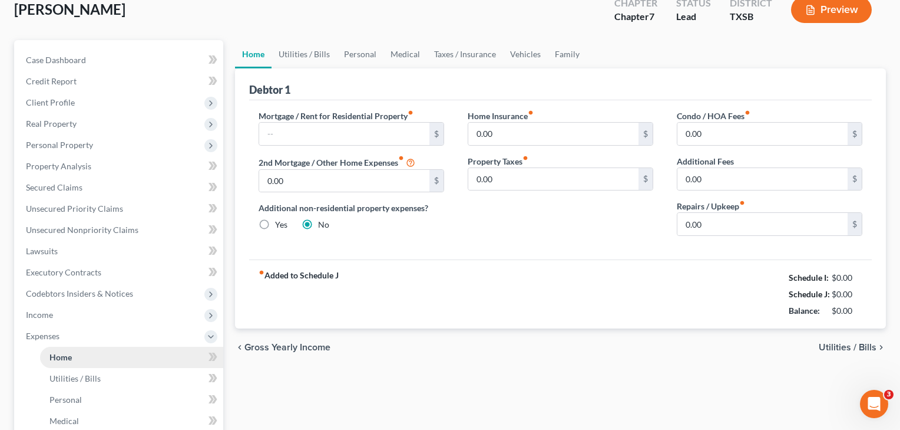
scroll to position [0, 0]
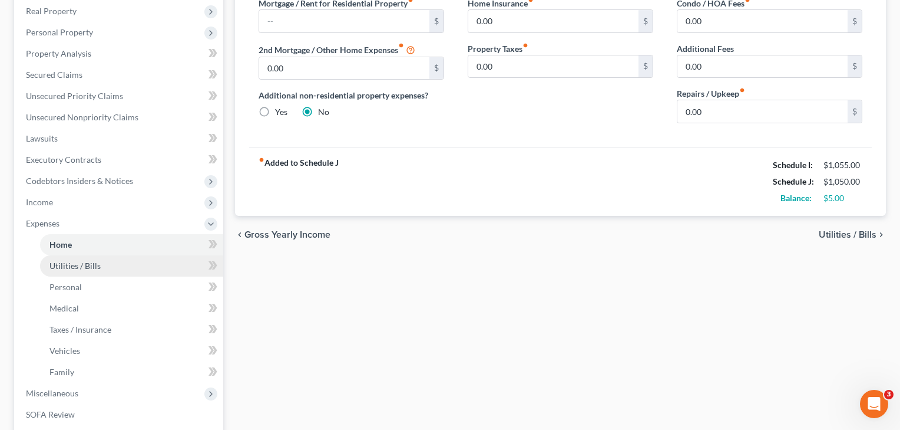
click at [91, 265] on span "Utilities / Bills" at bounding box center [74, 265] width 51 height 10
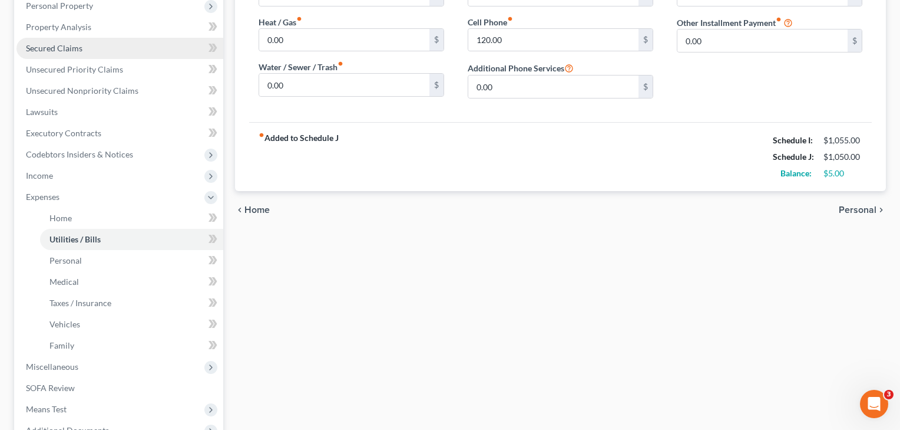
scroll to position [242, 0]
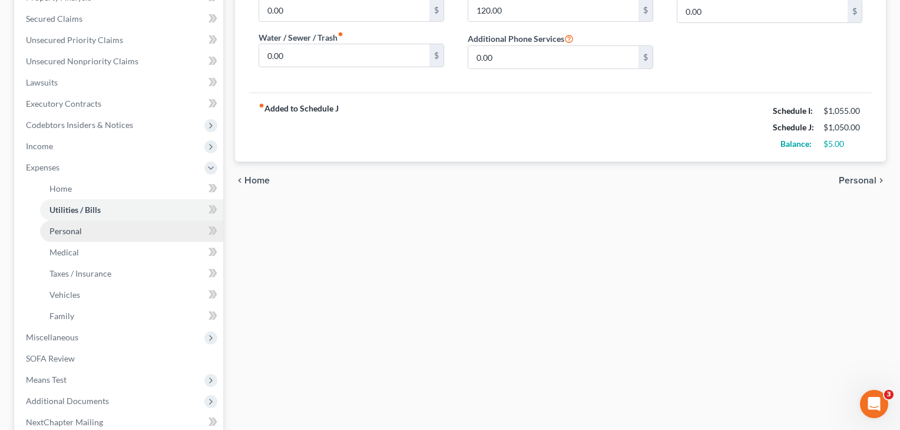
click at [76, 231] on span "Personal" at bounding box center [65, 231] width 32 height 10
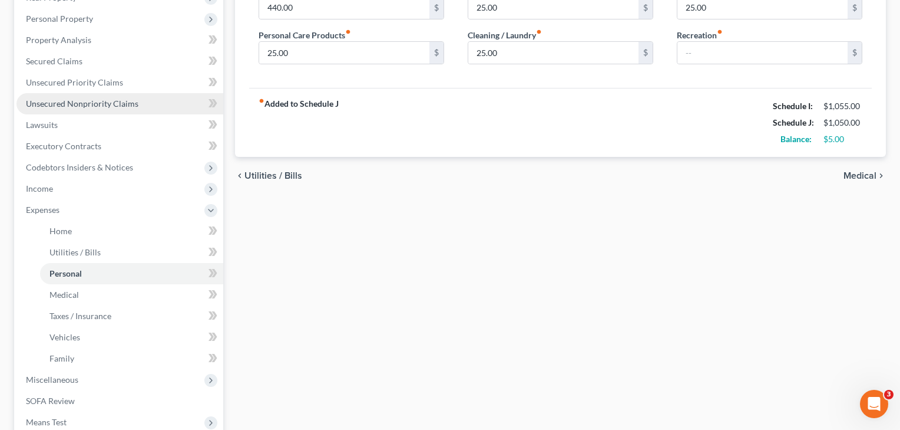
scroll to position [202, 0]
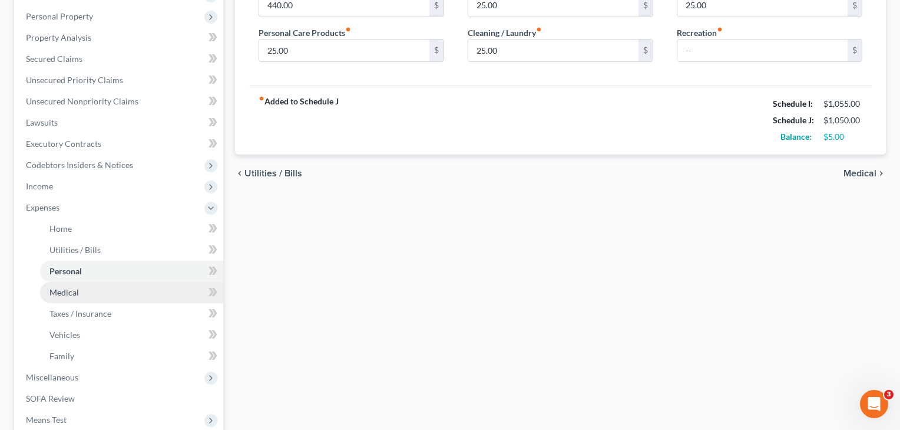
click at [68, 294] on span "Medical" at bounding box center [63, 292] width 29 height 10
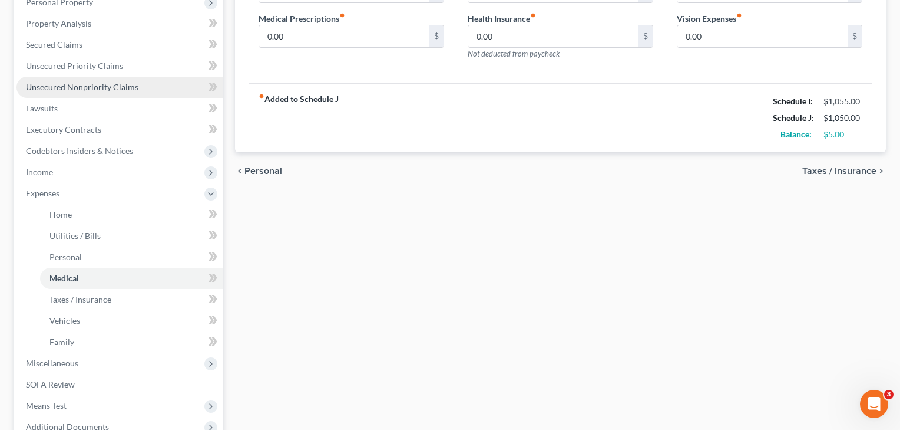
scroll to position [228, 0]
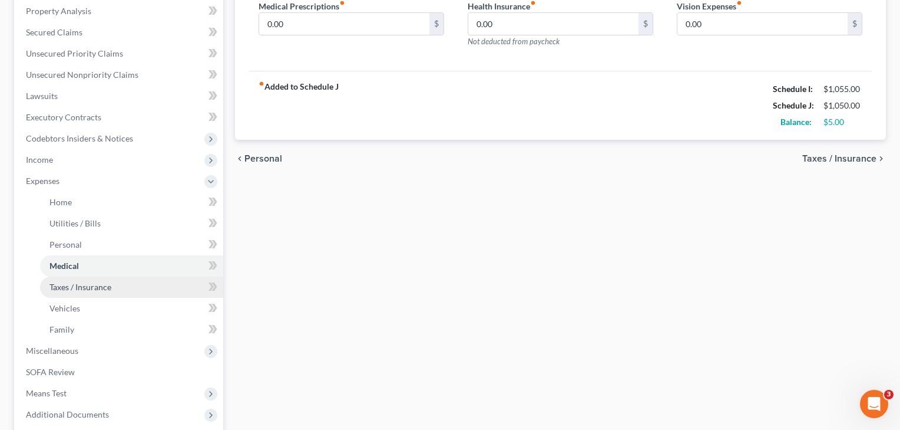
click at [61, 285] on span "Taxes / Insurance" at bounding box center [80, 287] width 62 height 10
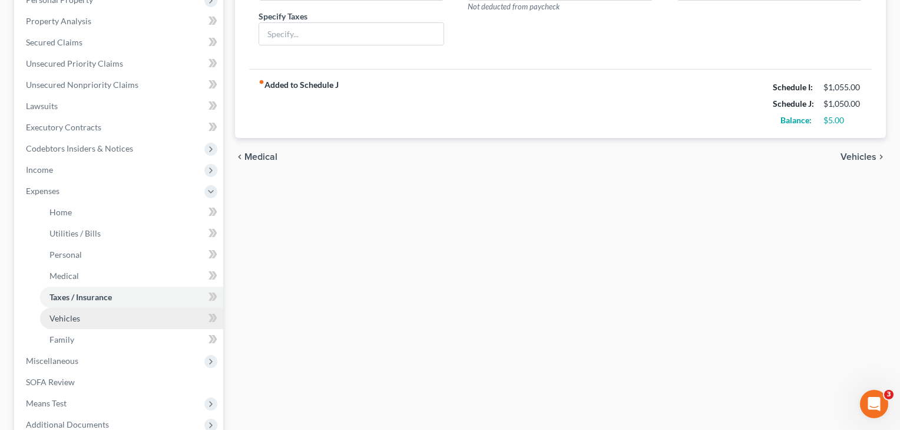
click at [71, 325] on link "Vehicles" at bounding box center [131, 318] width 183 height 21
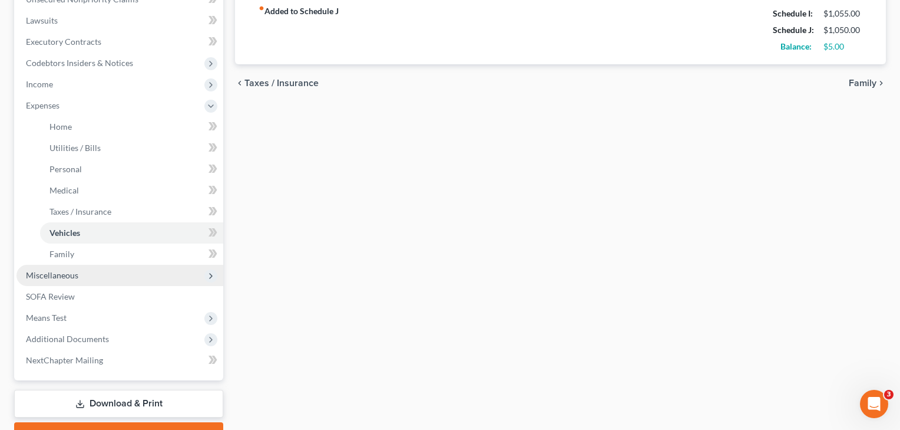
click at [58, 279] on span "Miscellaneous" at bounding box center [52, 275] width 52 height 10
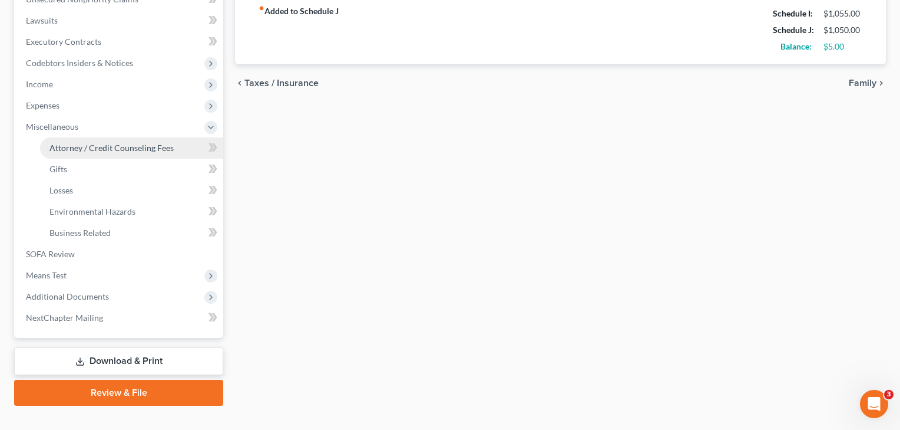
click at [90, 151] on span "Attorney / Credit Counseling Fees" at bounding box center [111, 148] width 124 height 10
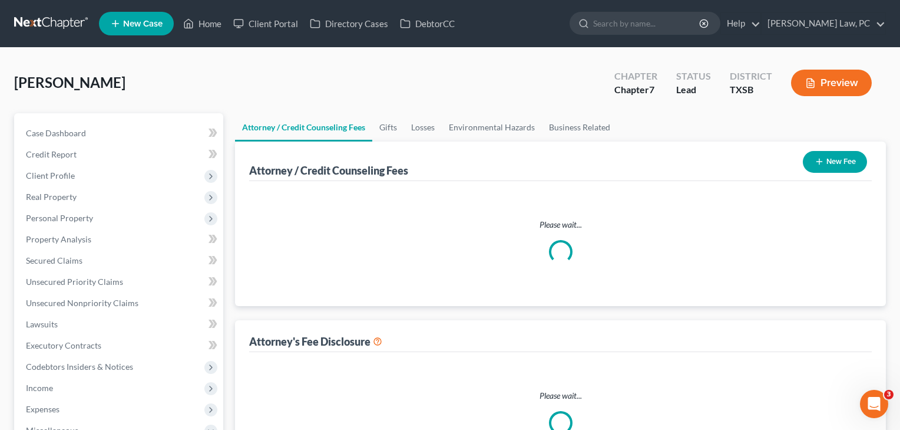
select select "4"
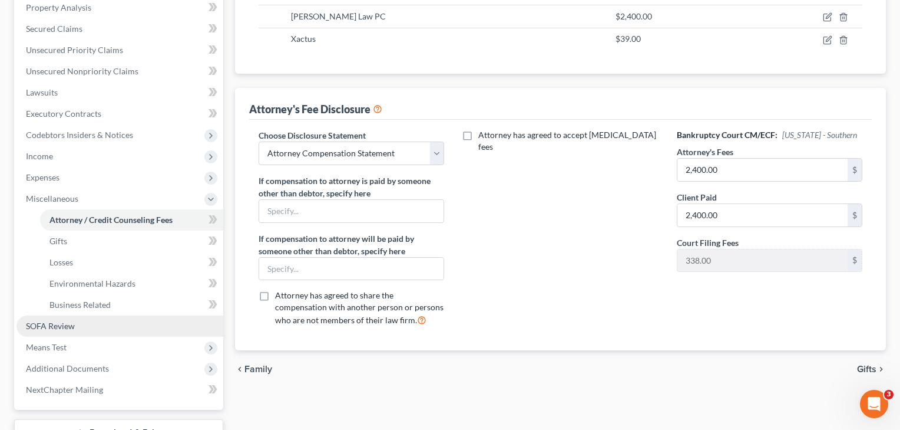
click at [61, 330] on span "SOFA Review" at bounding box center [50, 326] width 49 height 10
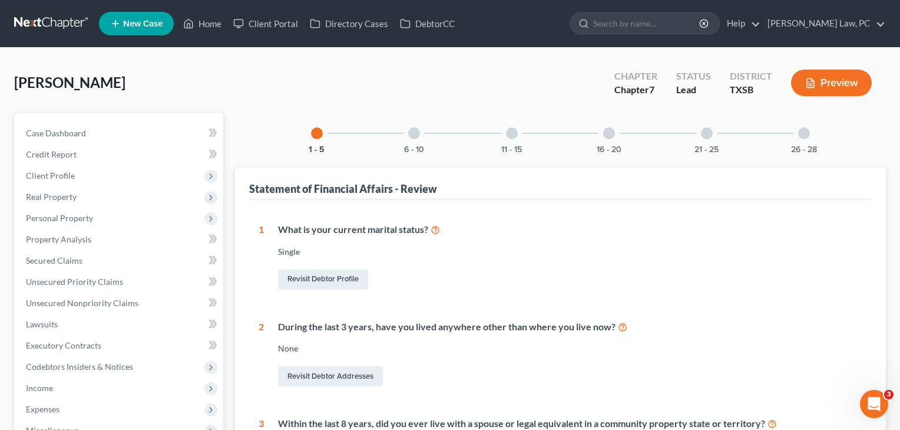
click at [411, 134] on div at bounding box center [414, 133] width 12 height 12
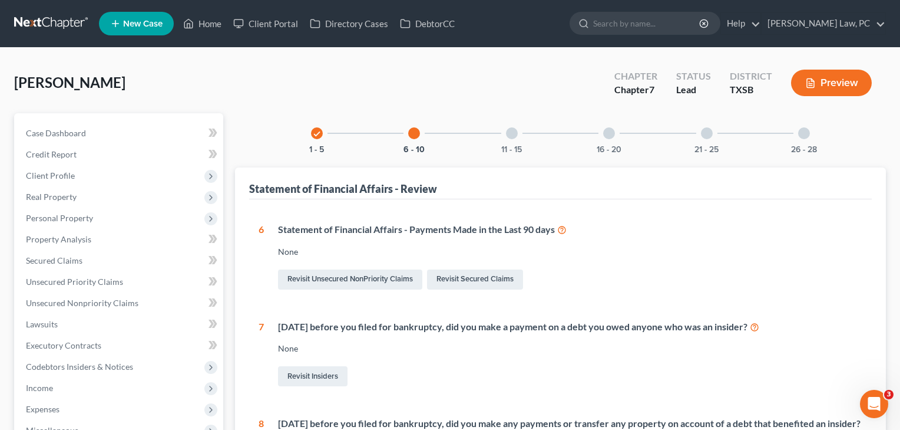
click at [512, 134] on div at bounding box center [512, 133] width 12 height 12
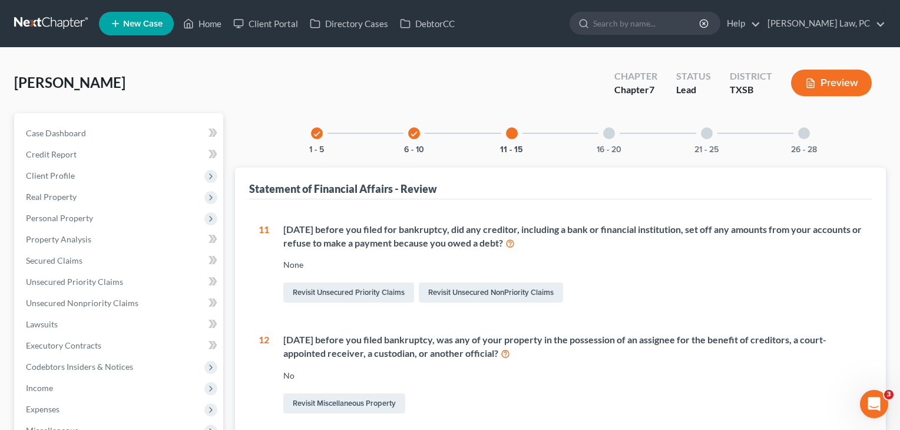
click at [609, 138] on div at bounding box center [609, 133] width 12 height 12
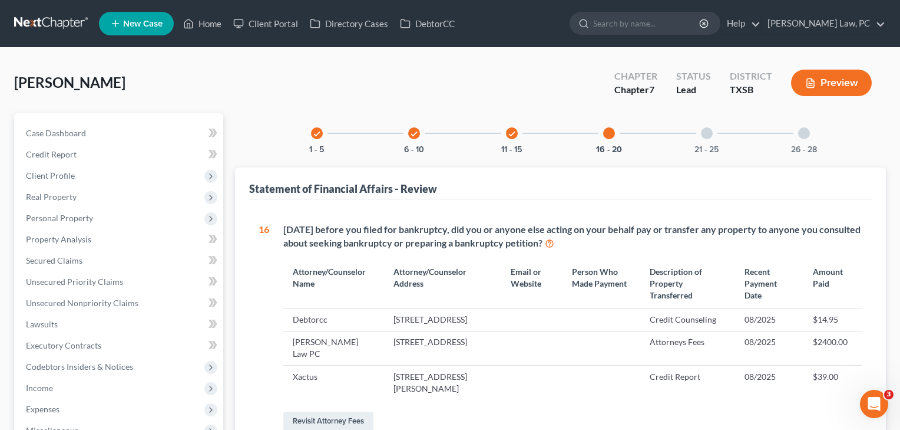
click at [706, 140] on div "21 - 25" at bounding box center [707, 133] width 40 height 40
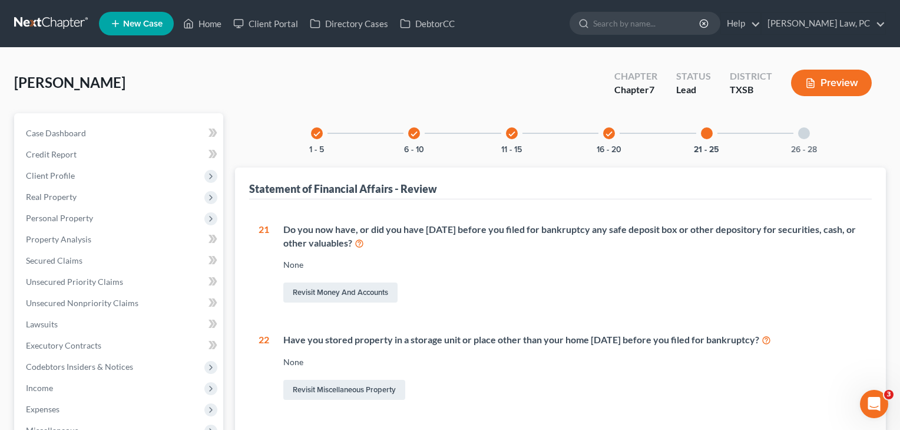
click at [809, 136] on div at bounding box center [804, 133] width 12 height 12
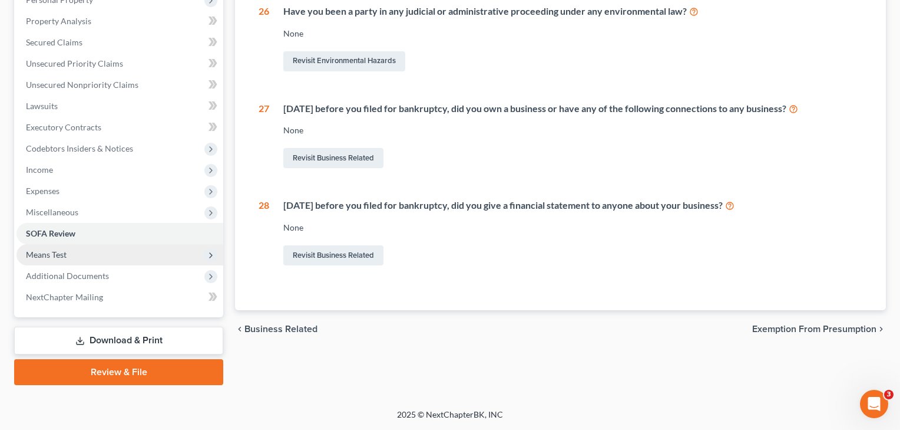
click at [41, 256] on span "Means Test" at bounding box center [46, 254] width 41 height 10
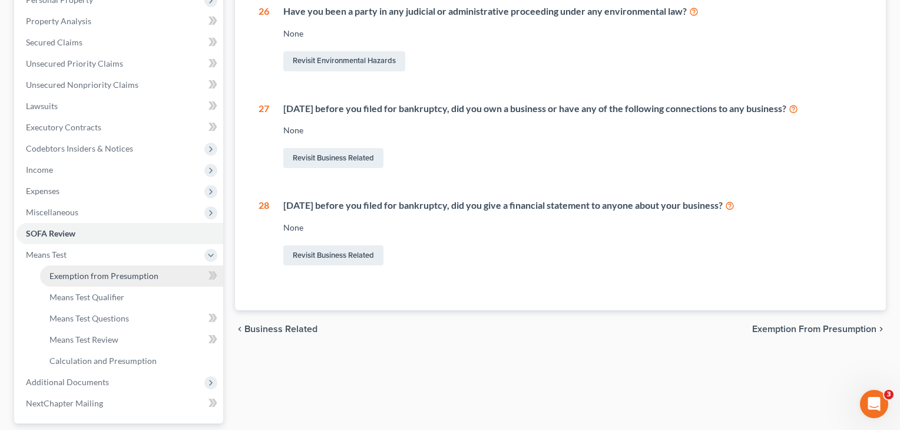
click at [66, 272] on span "Exemption from Presumption" at bounding box center [103, 275] width 109 height 10
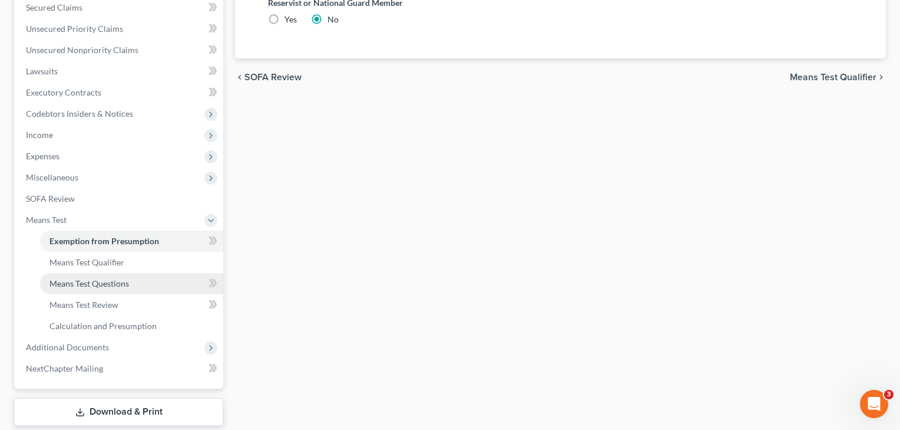
click at [66, 273] on link "Means Test Questions" at bounding box center [131, 283] width 183 height 21
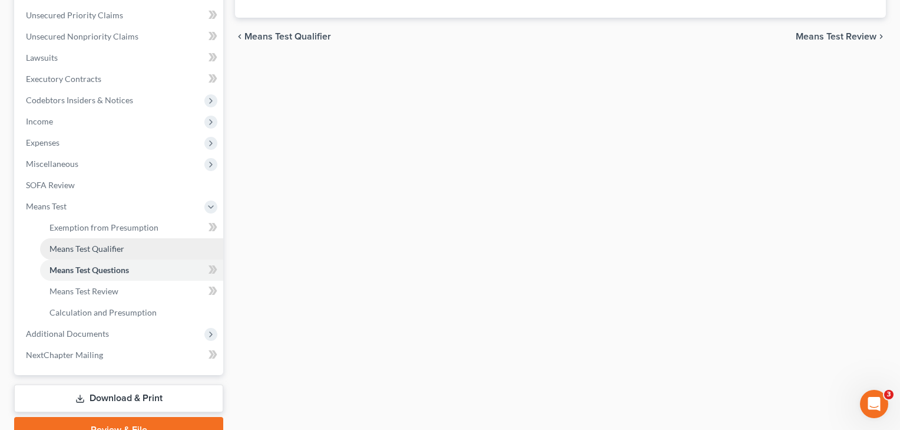
click at [77, 246] on span "Means Test Qualifier" at bounding box center [86, 248] width 75 height 10
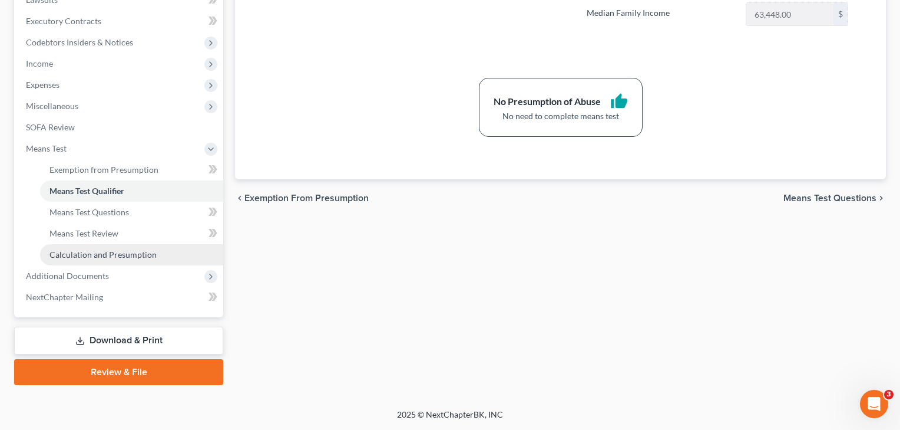
click at [77, 252] on span "Calculation and Presumption" at bounding box center [102, 254] width 107 height 10
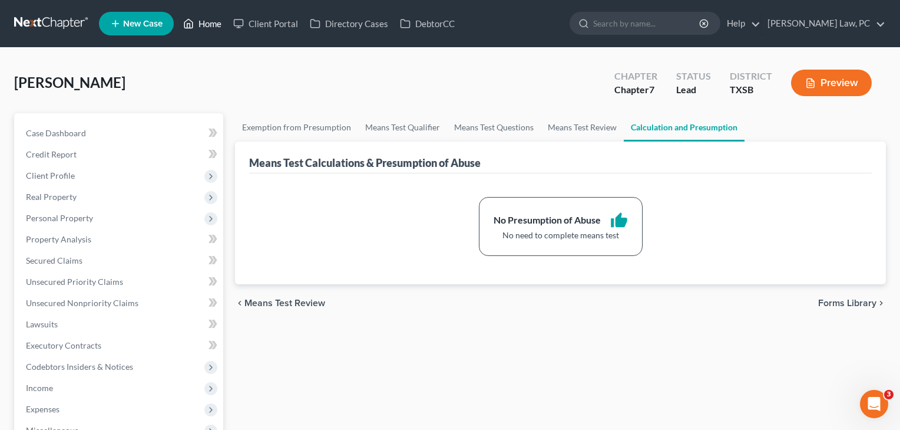
click at [207, 27] on link "Home" at bounding box center [202, 23] width 50 height 21
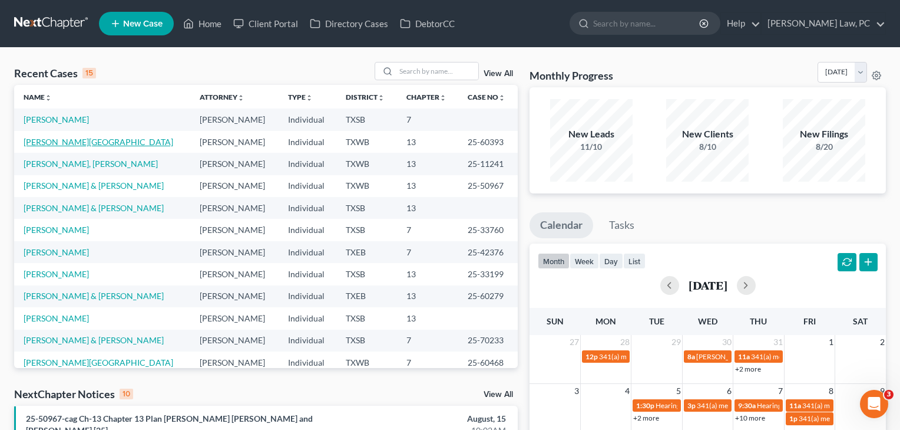
click at [59, 143] on link "[PERSON_NAME][GEOGRAPHIC_DATA]" at bounding box center [99, 142] width 150 height 10
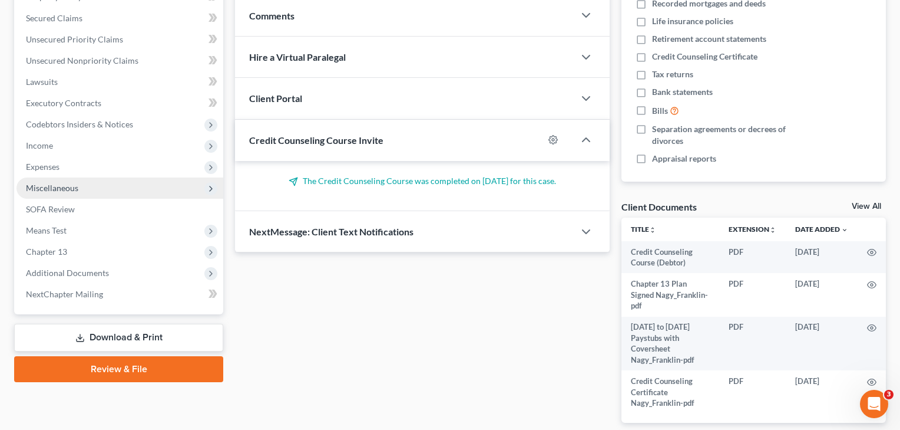
scroll to position [252, 0]
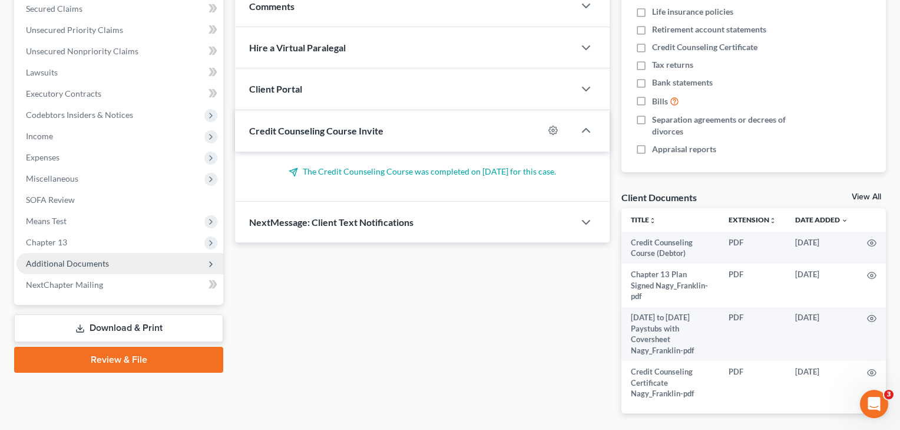
click at [72, 269] on span "Additional Documents" at bounding box center [119, 263] width 207 height 21
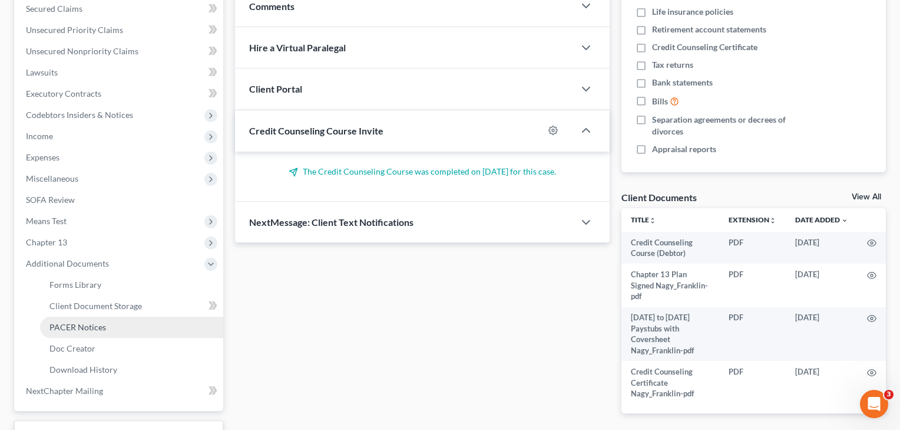
click at [76, 324] on span "PACER Notices" at bounding box center [77, 327] width 57 height 10
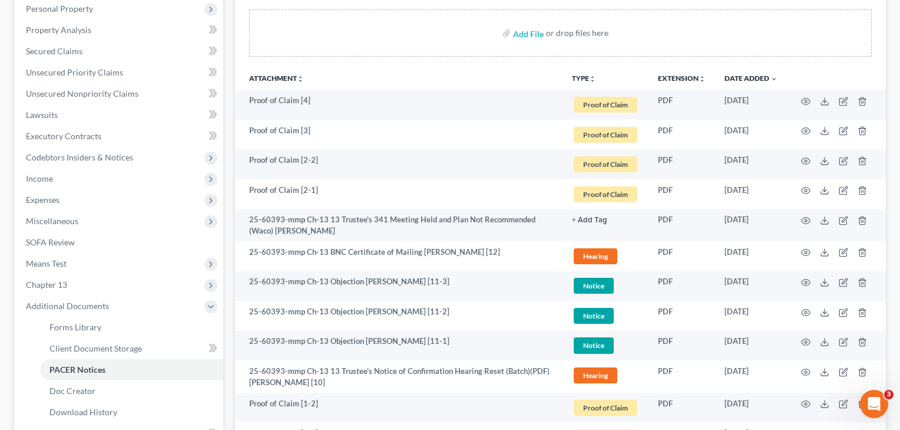
scroll to position [296, 0]
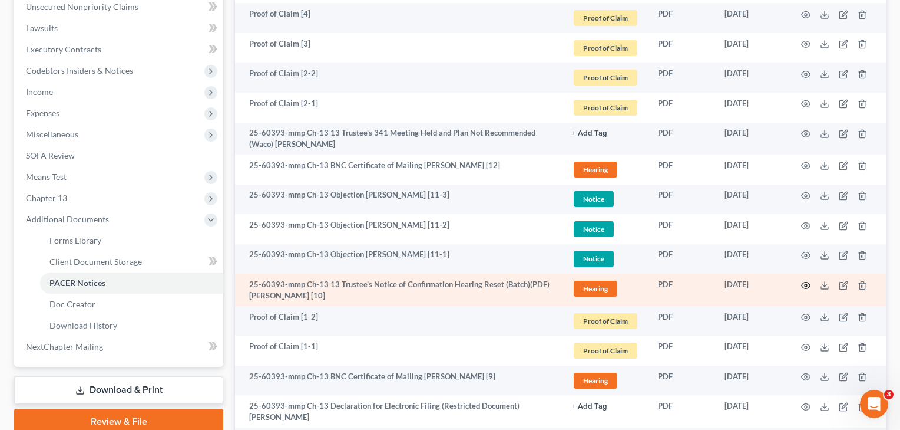
click at [805, 284] on circle "button" at bounding box center [806, 285] width 2 height 2
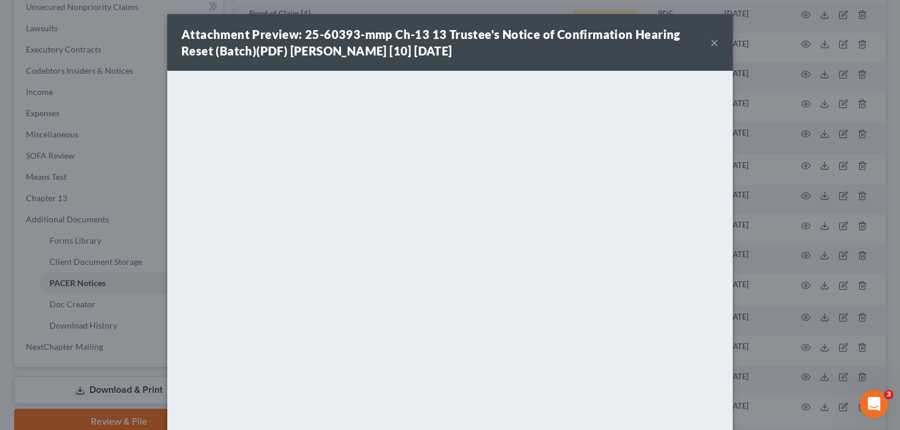
click at [715, 46] on button "×" at bounding box center [715, 42] width 8 height 14
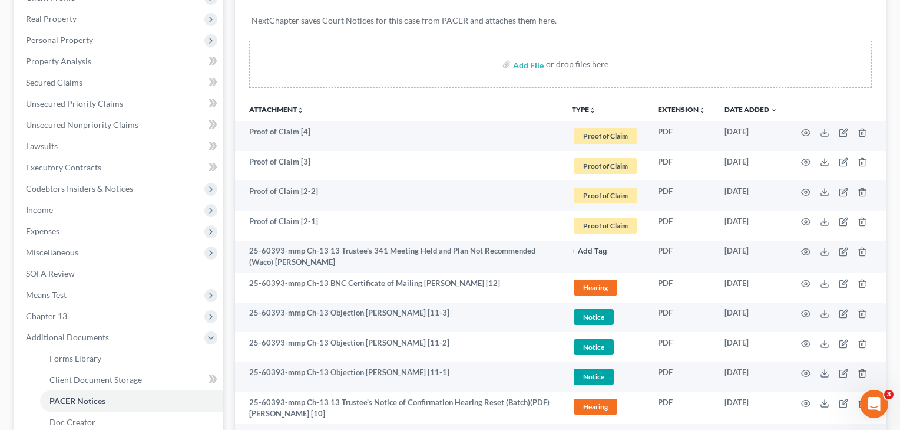
scroll to position [220, 0]
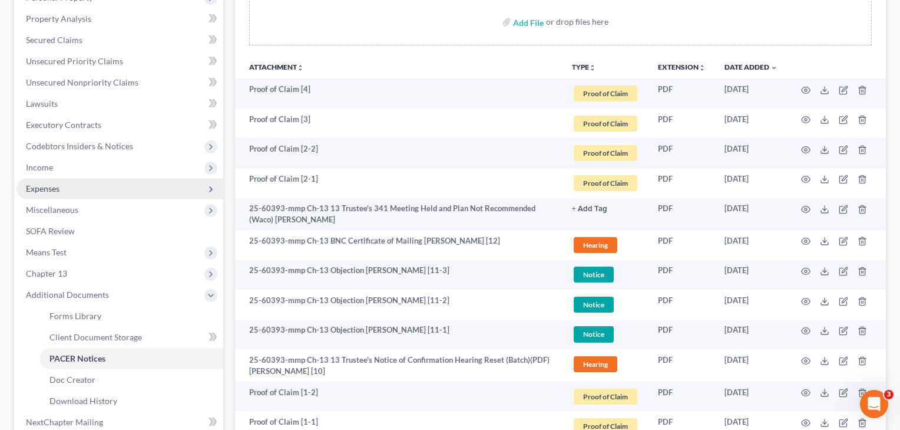
click at [45, 187] on span "Expenses" at bounding box center [43, 188] width 34 height 10
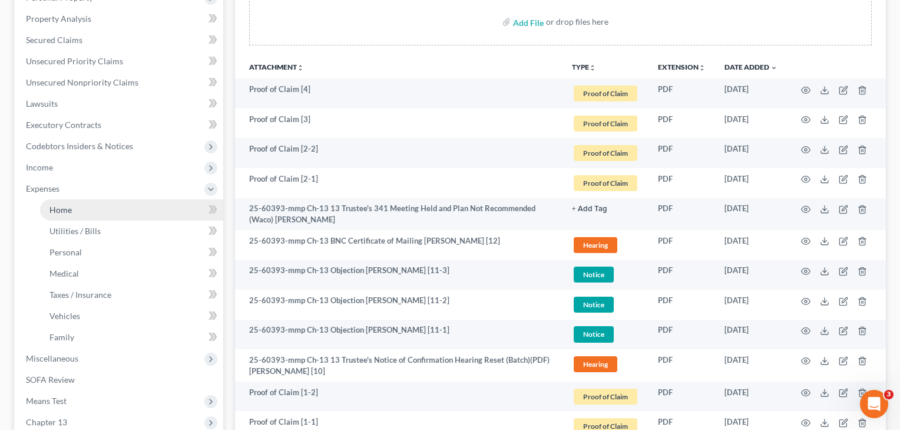
click at [62, 212] on span "Home" at bounding box center [60, 209] width 22 height 10
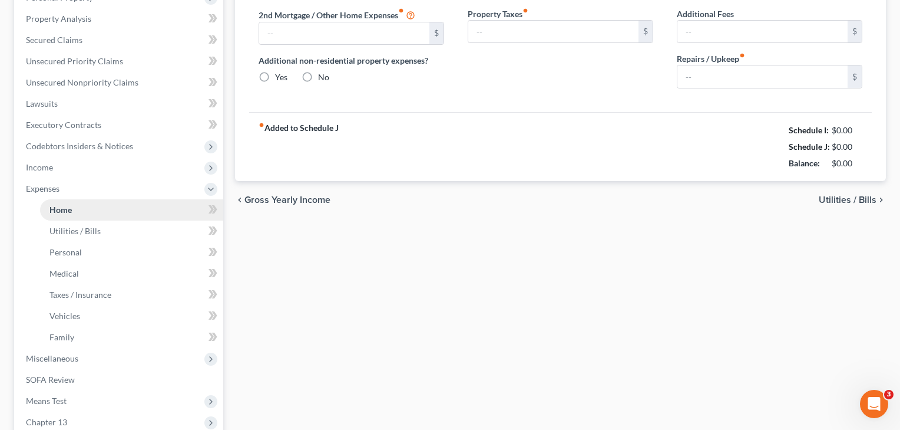
type input "0.00"
radio input "true"
type input "0.00"
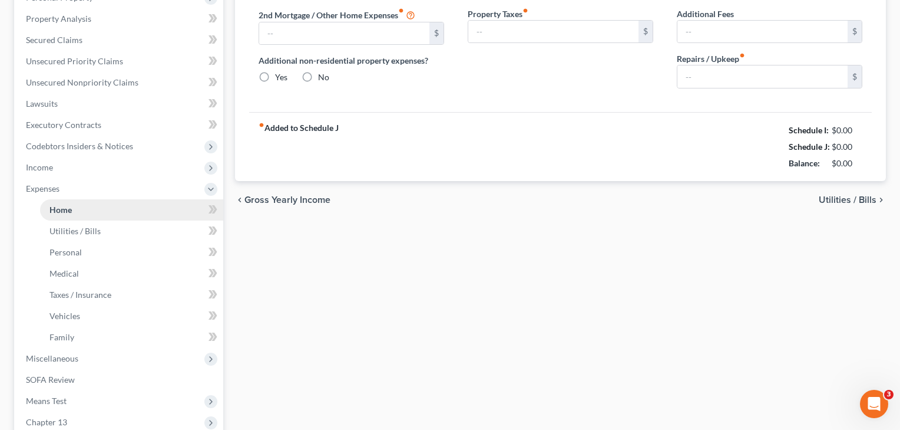
type input "0.00"
type input "100.00"
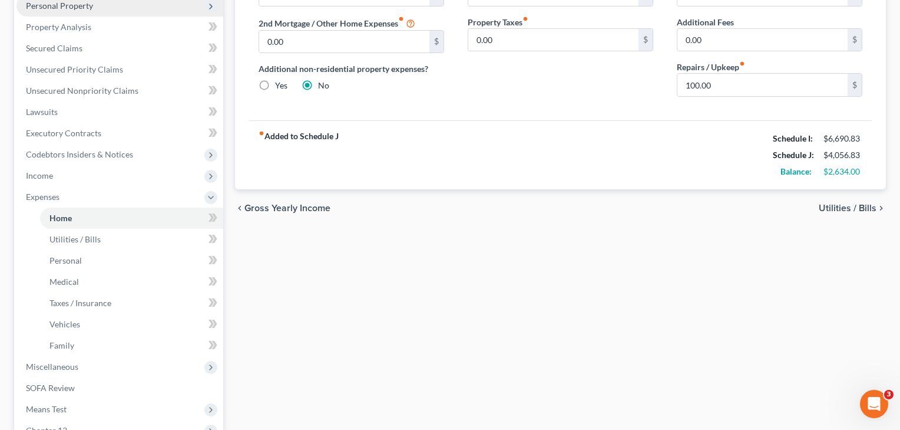
scroll to position [213, 0]
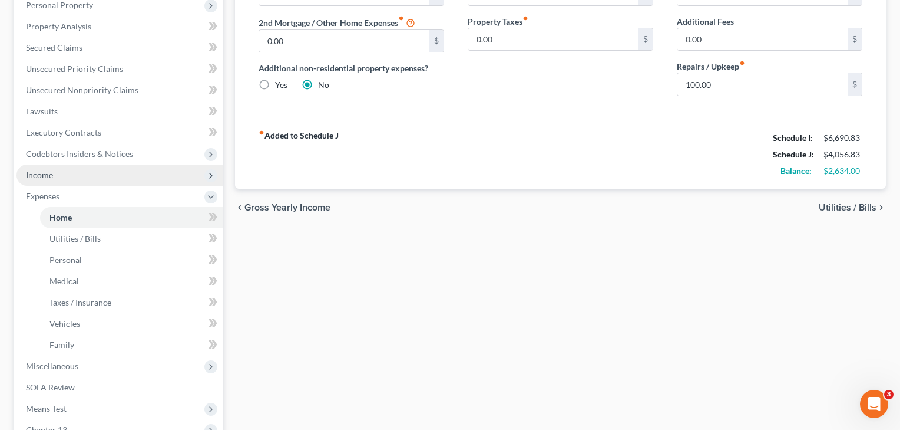
click at [51, 172] on span "Income" at bounding box center [39, 175] width 27 height 10
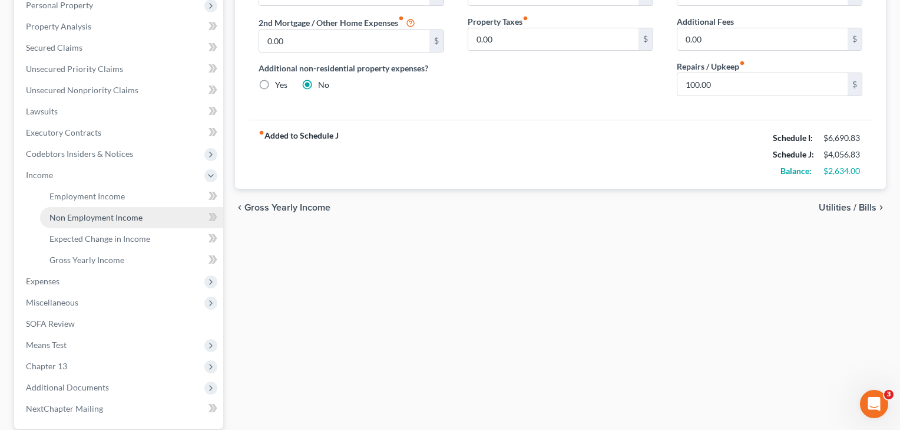
click at [76, 219] on span "Non Employment Income" at bounding box center [95, 217] width 93 height 10
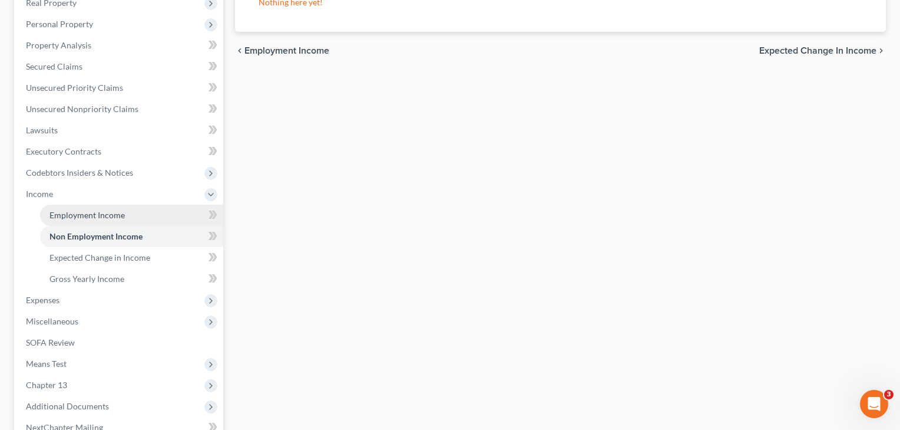
click at [78, 221] on link "Employment Income" at bounding box center [131, 214] width 183 height 21
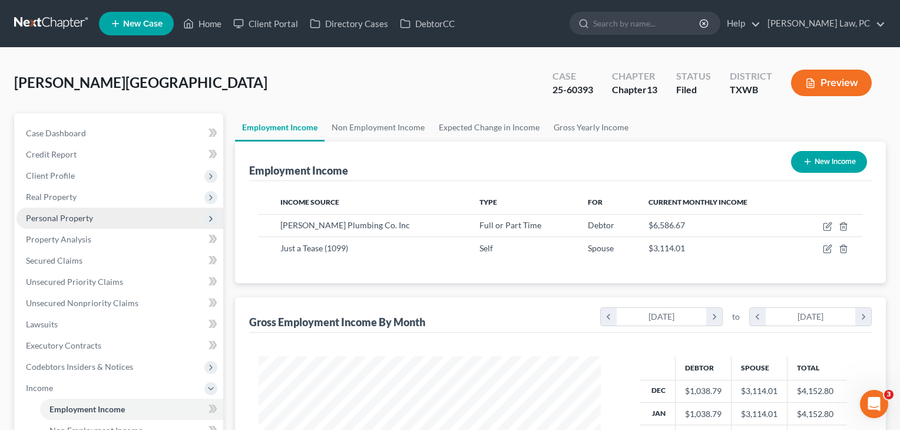
scroll to position [211, 367]
click at [70, 217] on span "Personal Property" at bounding box center [59, 218] width 67 height 10
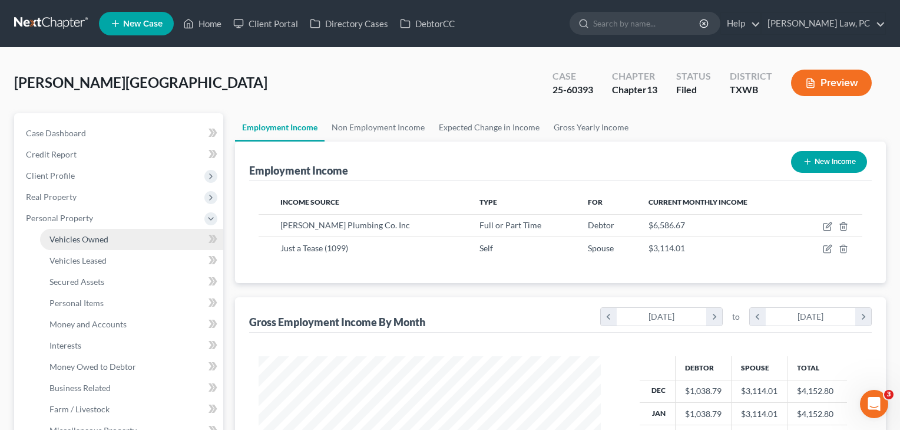
click at [77, 241] on span "Vehicles Owned" at bounding box center [78, 239] width 59 height 10
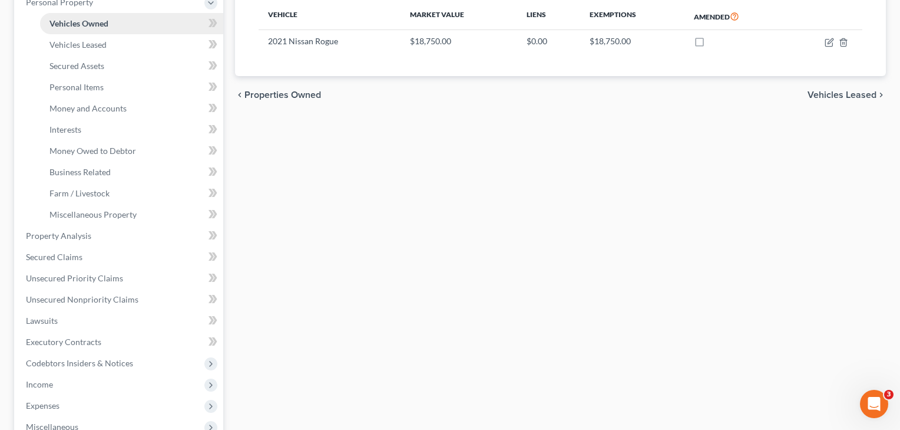
scroll to position [220, 0]
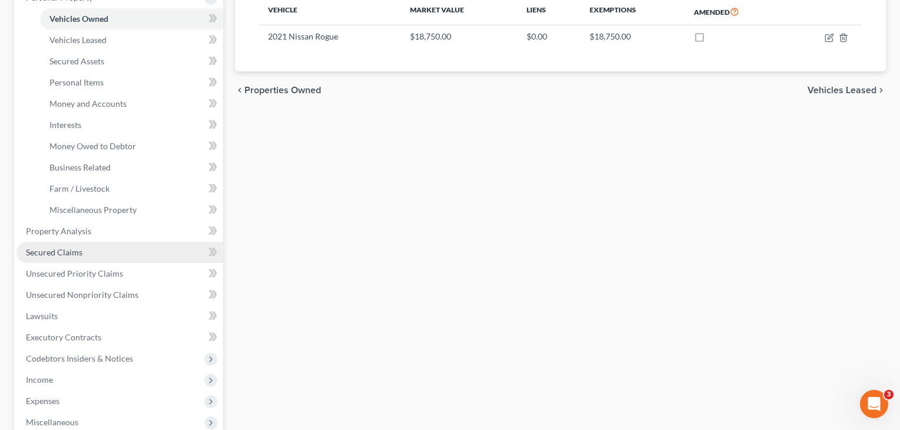
click at [78, 251] on span "Secured Claims" at bounding box center [54, 252] width 57 height 10
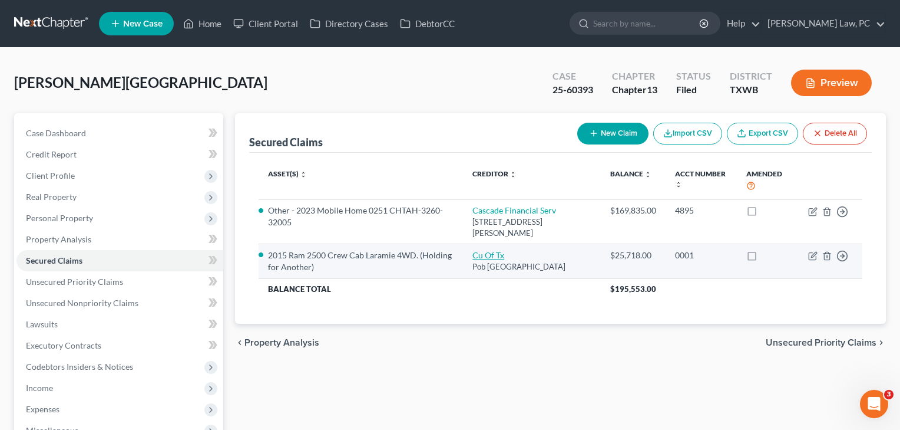
click at [495, 255] on link "Cu Of Tx" at bounding box center [489, 255] width 32 height 10
select select "45"
select select "0"
select select "2"
select select "0"
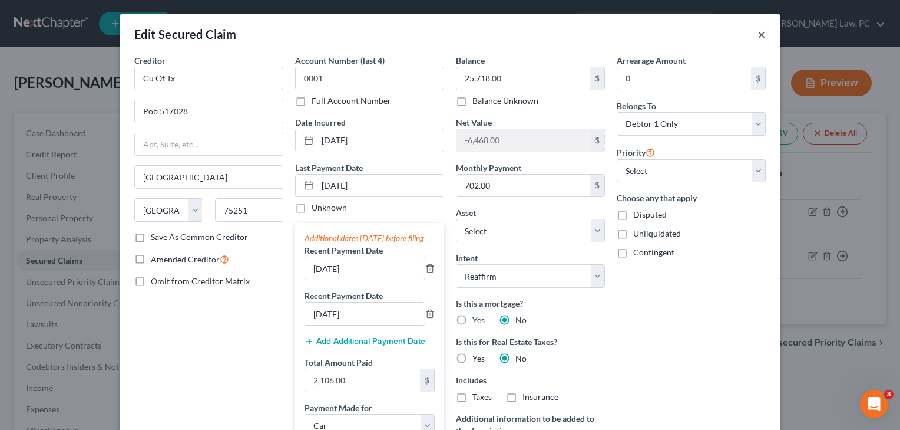
click at [763, 37] on button "×" at bounding box center [762, 34] width 8 height 14
